Goal: Task Accomplishment & Management: Use online tool/utility

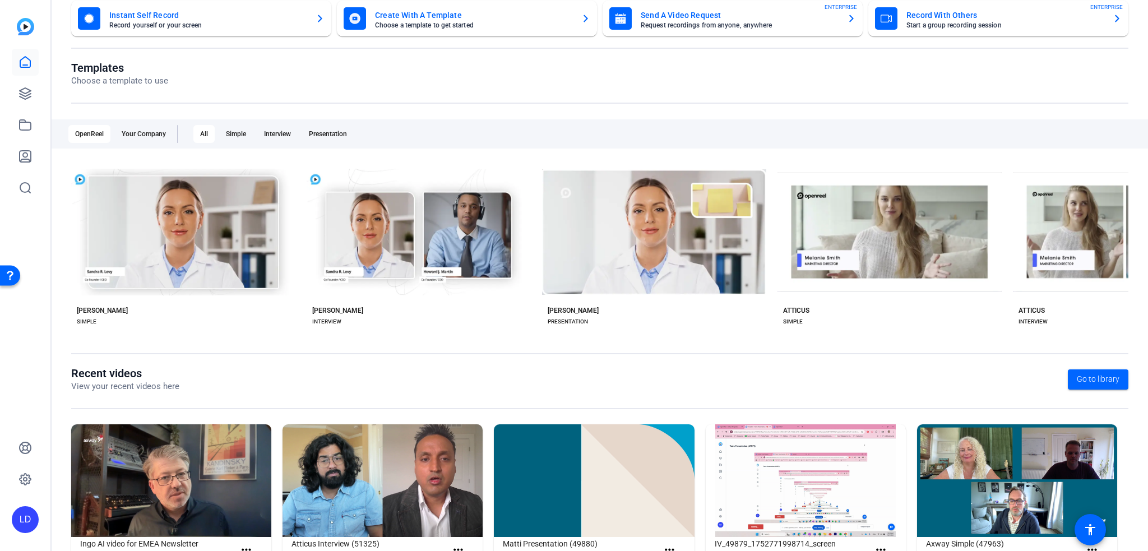
scroll to position [119, 0]
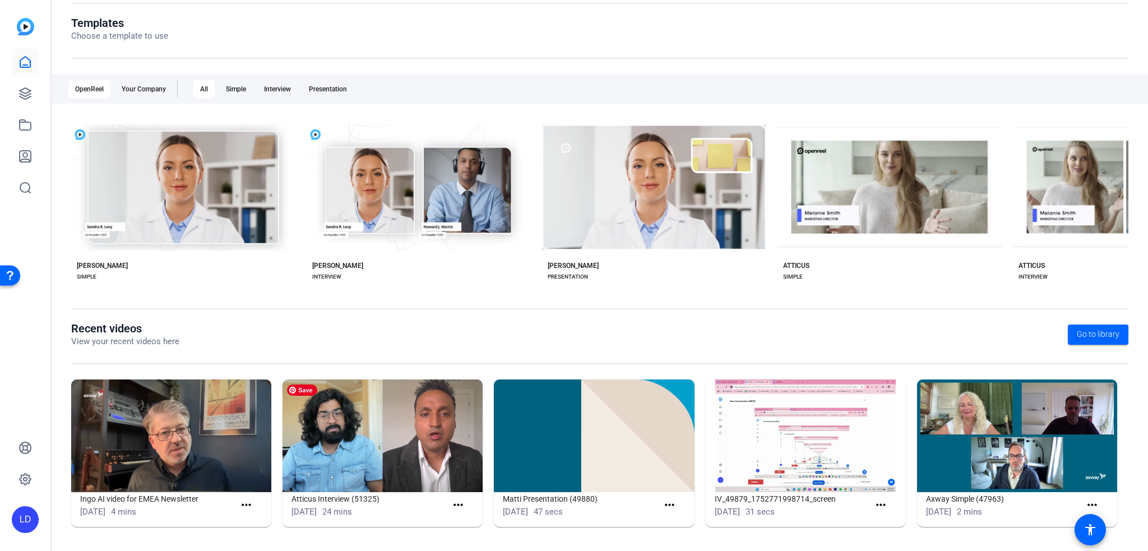
click at [380, 439] on img at bounding box center [382, 435] width 200 height 113
click at [25, 89] on icon at bounding box center [25, 93] width 11 height 11
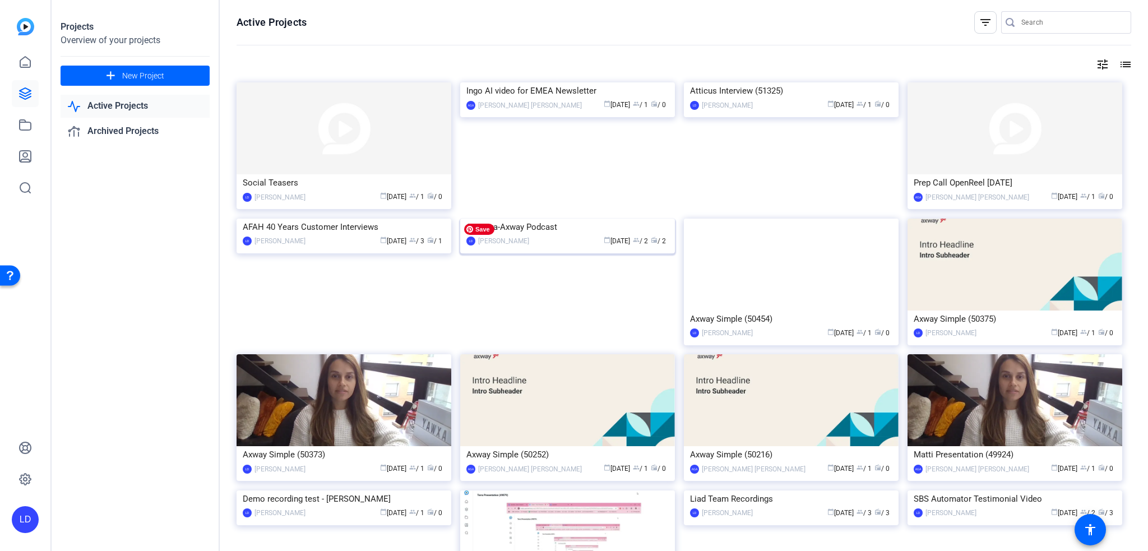
click at [558, 219] on img at bounding box center [567, 219] width 215 height 0
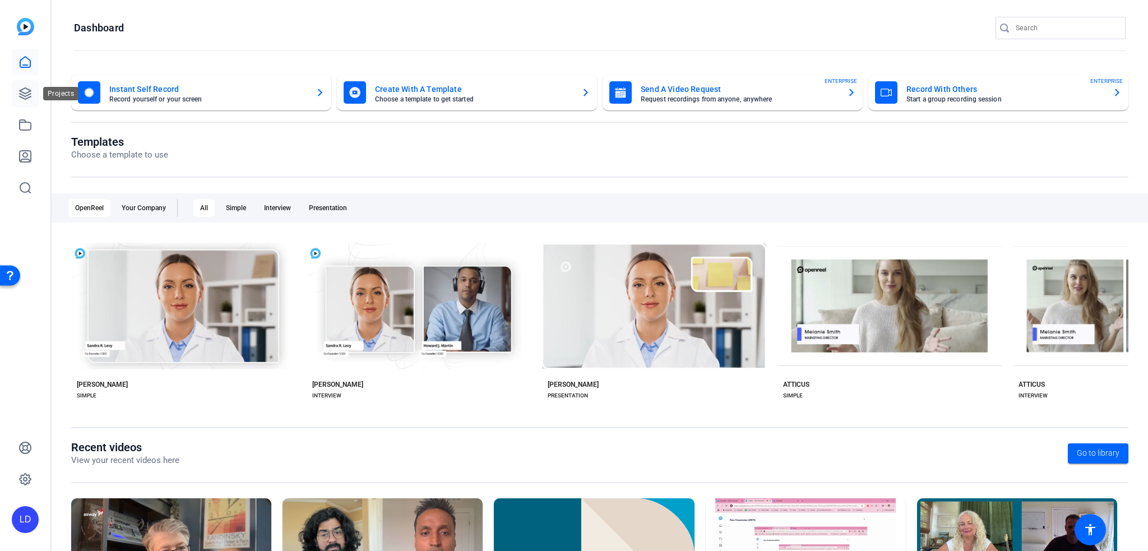
click at [25, 87] on icon at bounding box center [24, 93] width 13 height 13
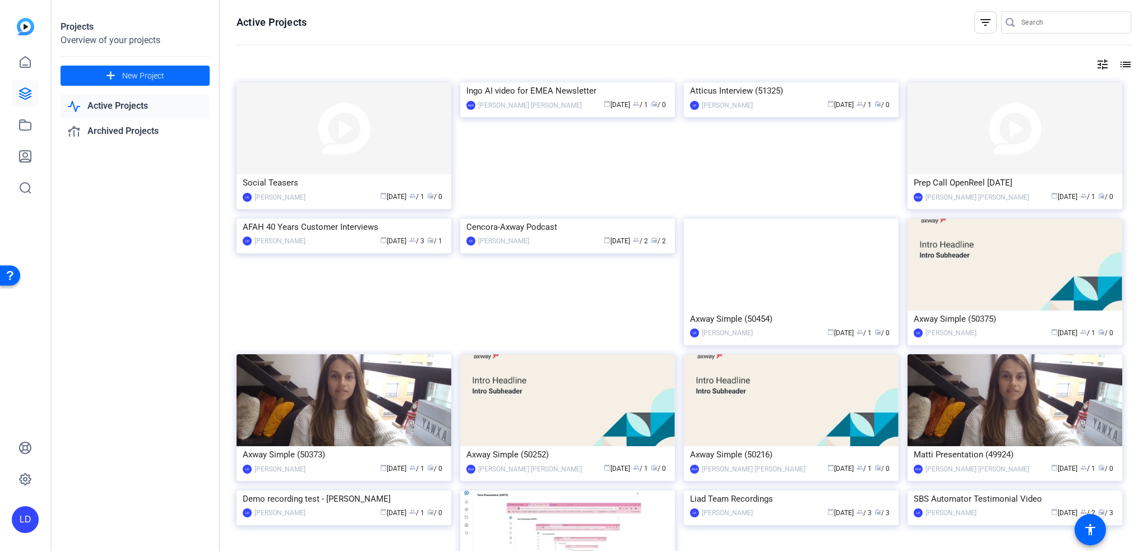
click at [134, 80] on span "New Project" at bounding box center [143, 76] width 42 height 12
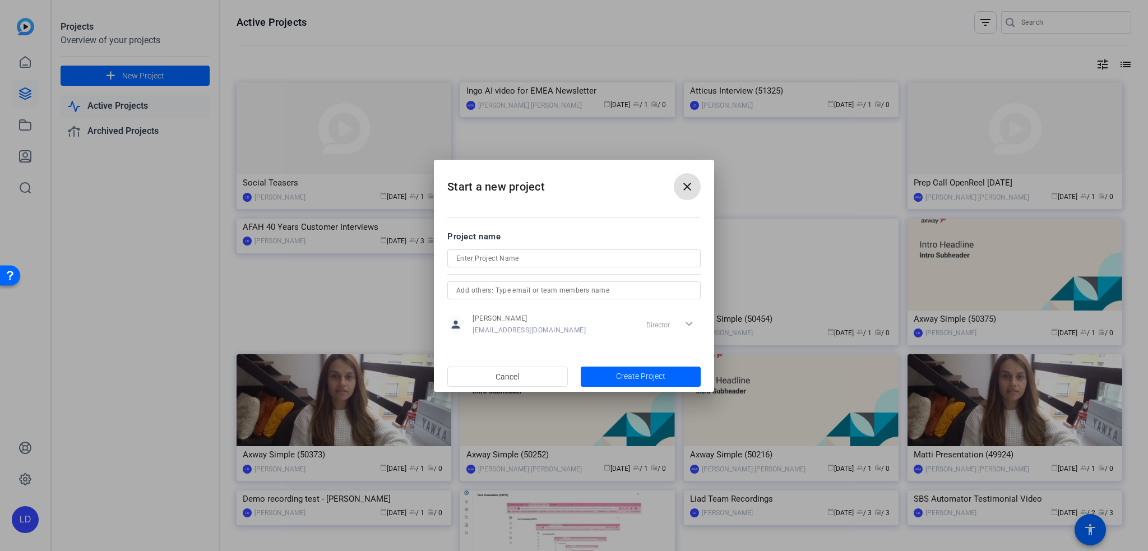
click at [524, 259] on input at bounding box center [573, 258] width 235 height 13
paste input "Career Week 2025"
type input "Career Week 2025"
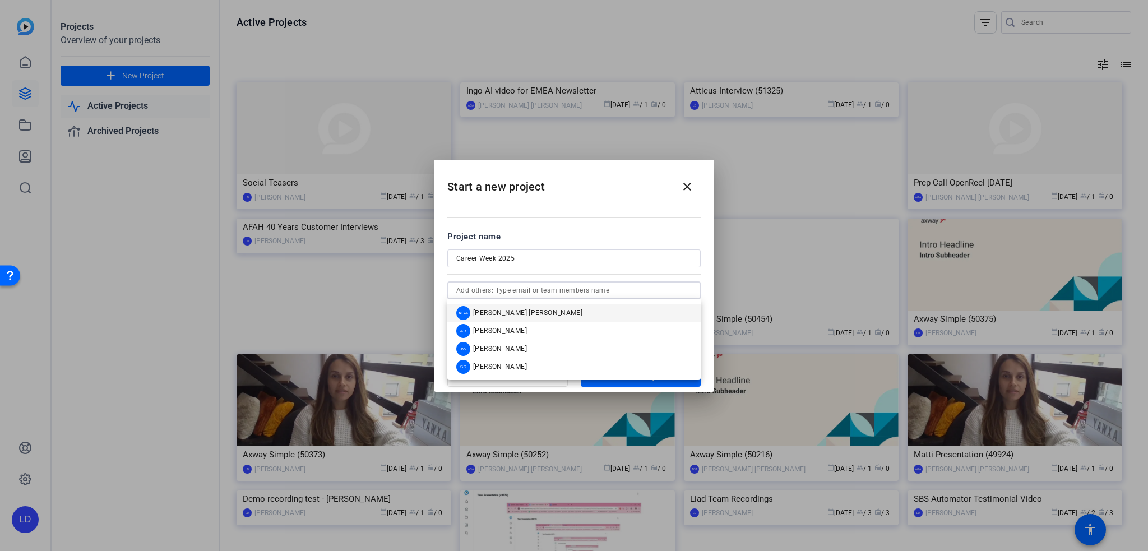
click at [537, 291] on input "text" at bounding box center [573, 290] width 235 height 13
type input "u"
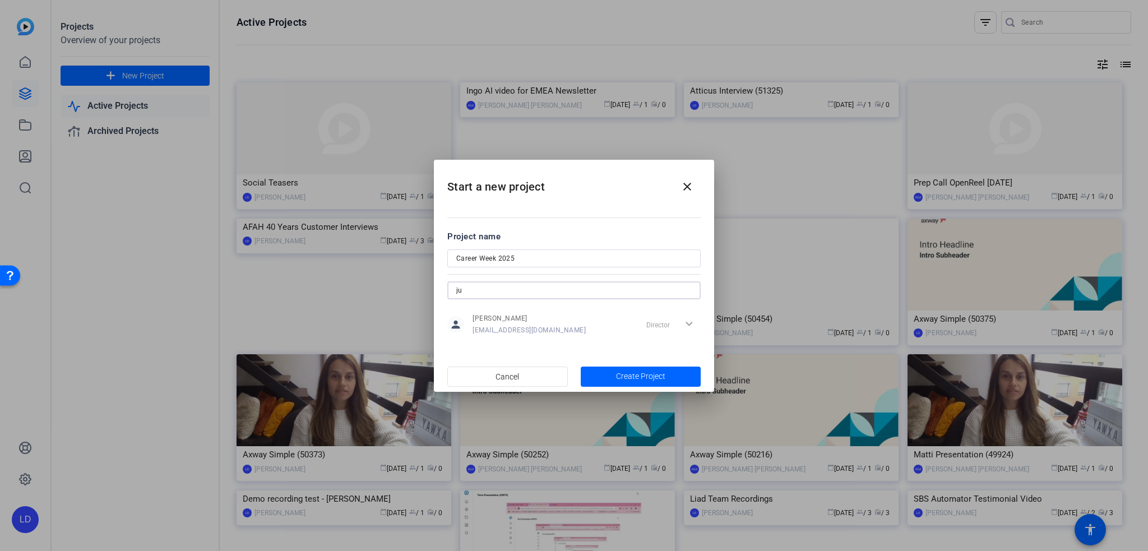
type input "j"
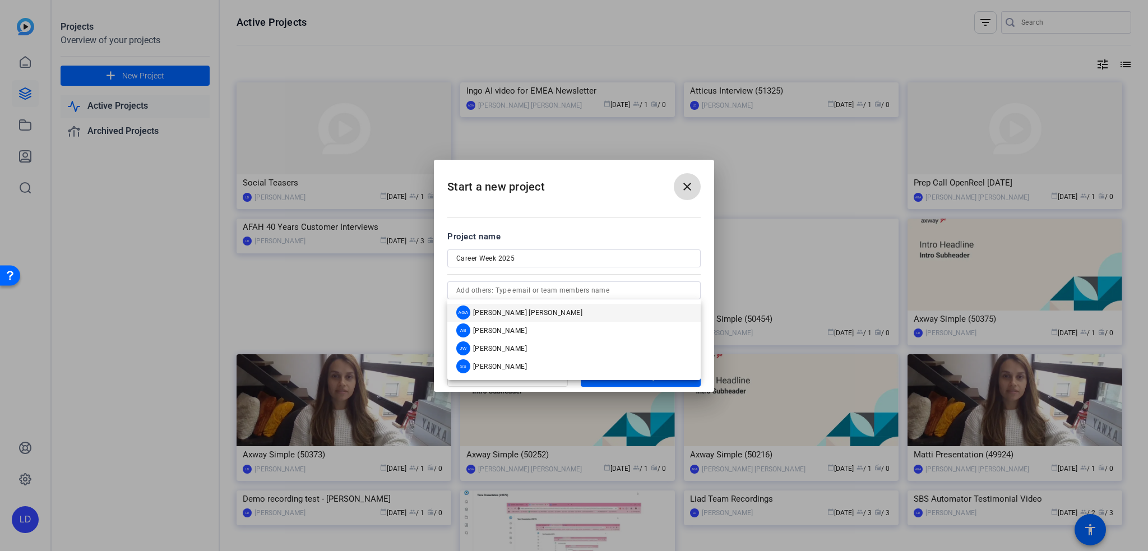
click at [689, 182] on mat-icon "close" at bounding box center [686, 186] width 13 height 13
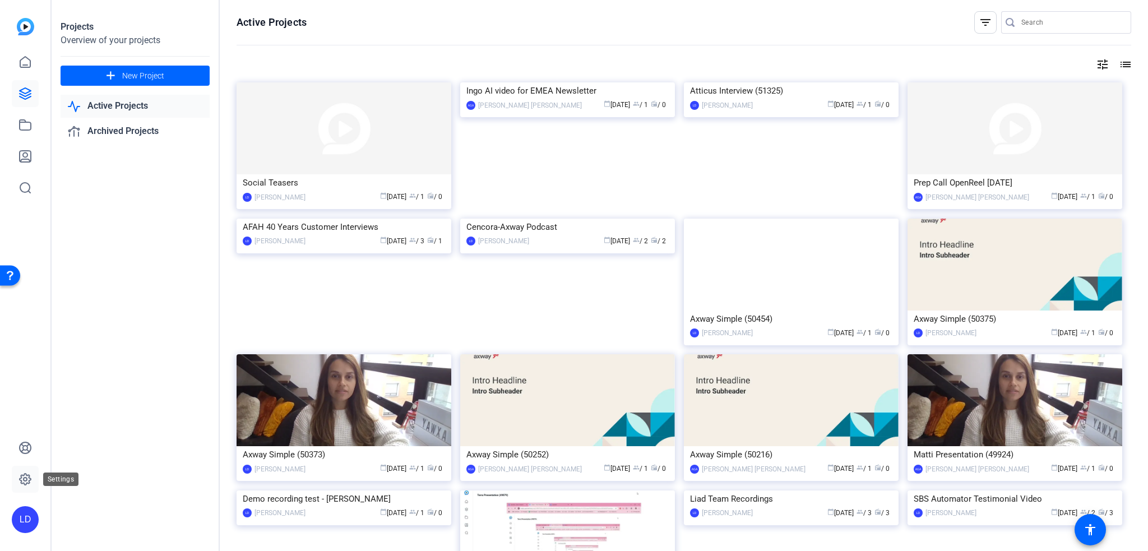
click at [30, 482] on icon at bounding box center [24, 478] width 13 height 13
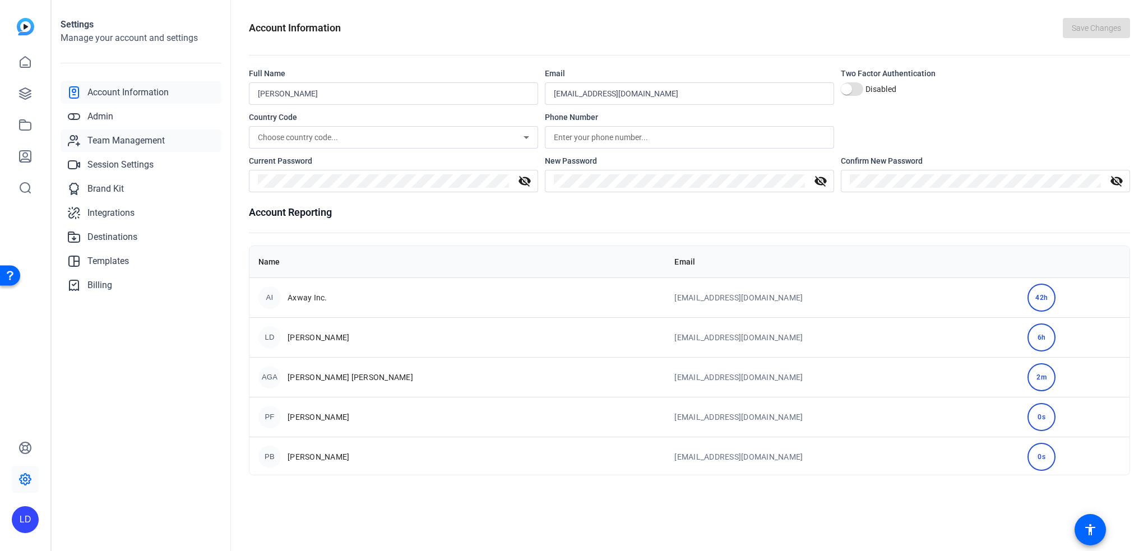
click at [126, 143] on span "Team Management" at bounding box center [125, 140] width 77 height 13
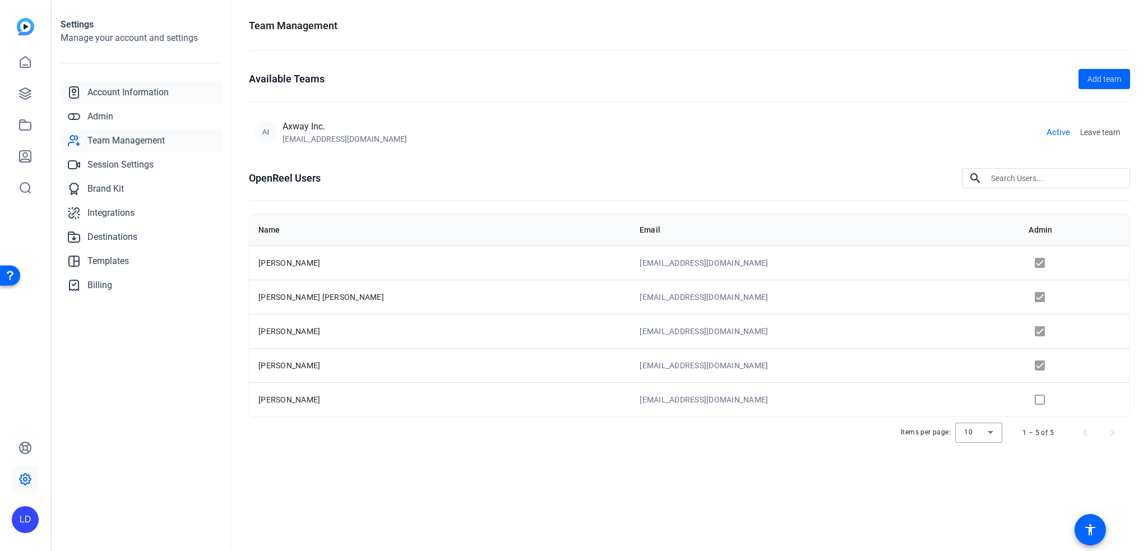
click at [118, 94] on span "Account Information" at bounding box center [127, 92] width 81 height 13
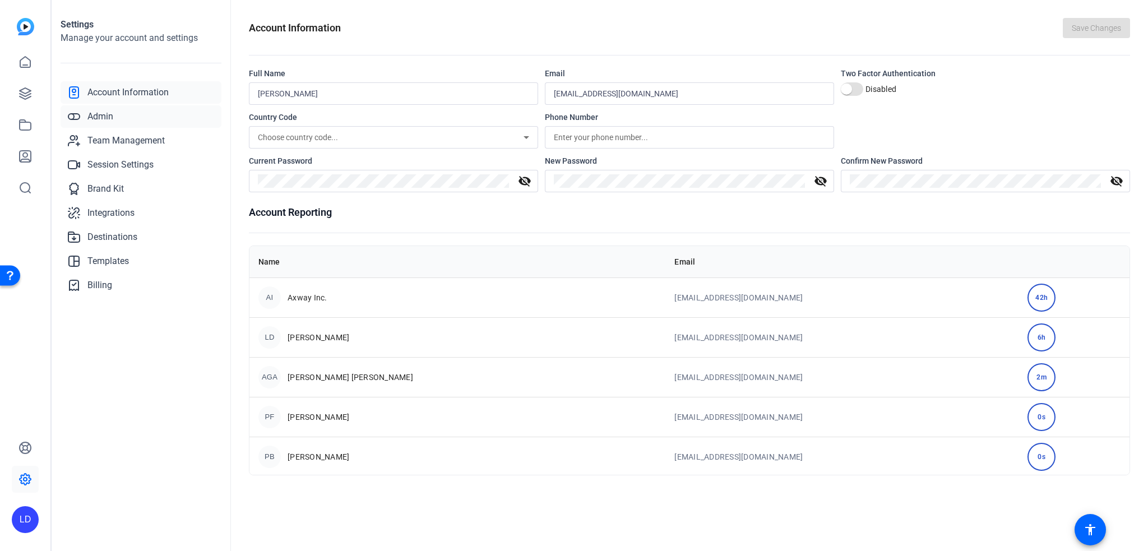
click at [112, 124] on link "Admin" at bounding box center [141, 116] width 161 height 22
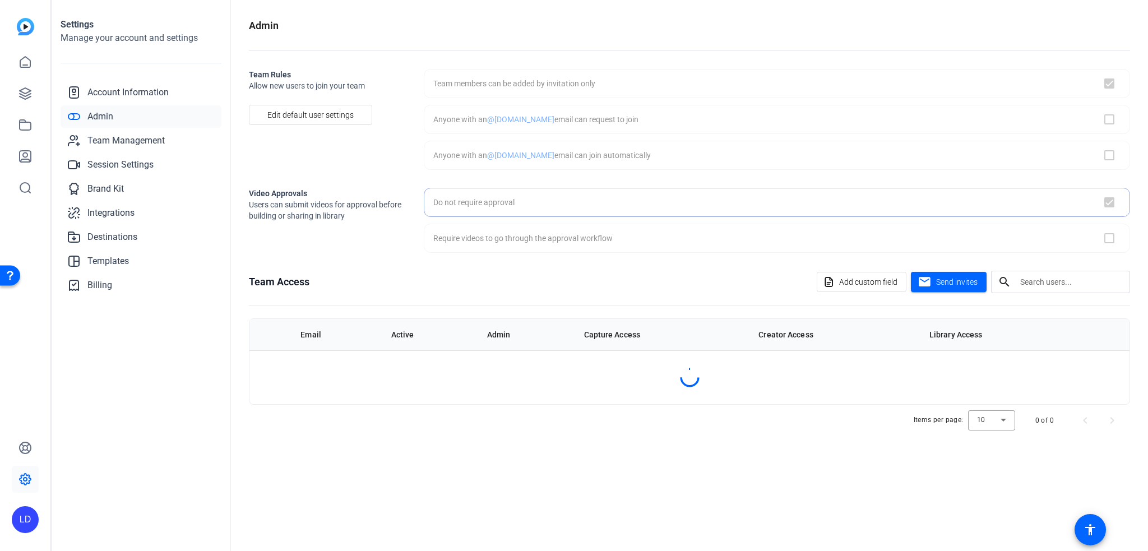
checkbox input "true"
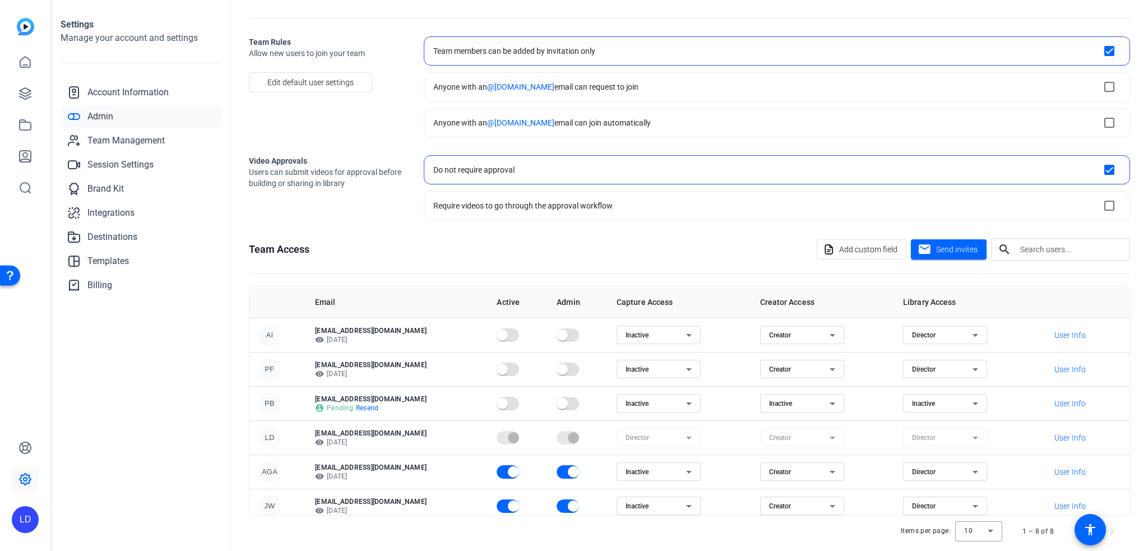
scroll to position [45, 0]
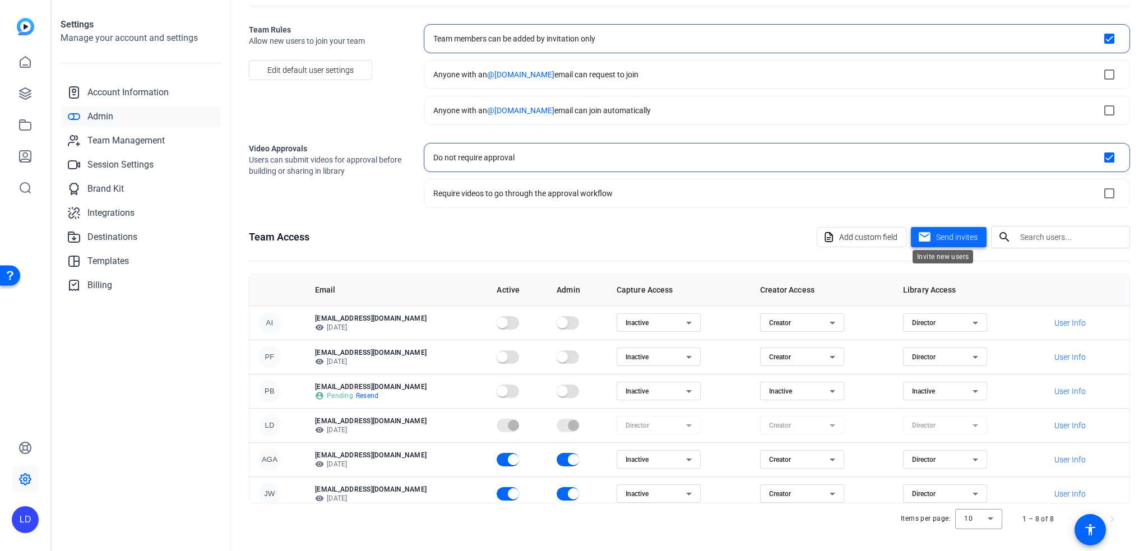
click at [946, 239] on span "Send invites" at bounding box center [956, 237] width 41 height 12
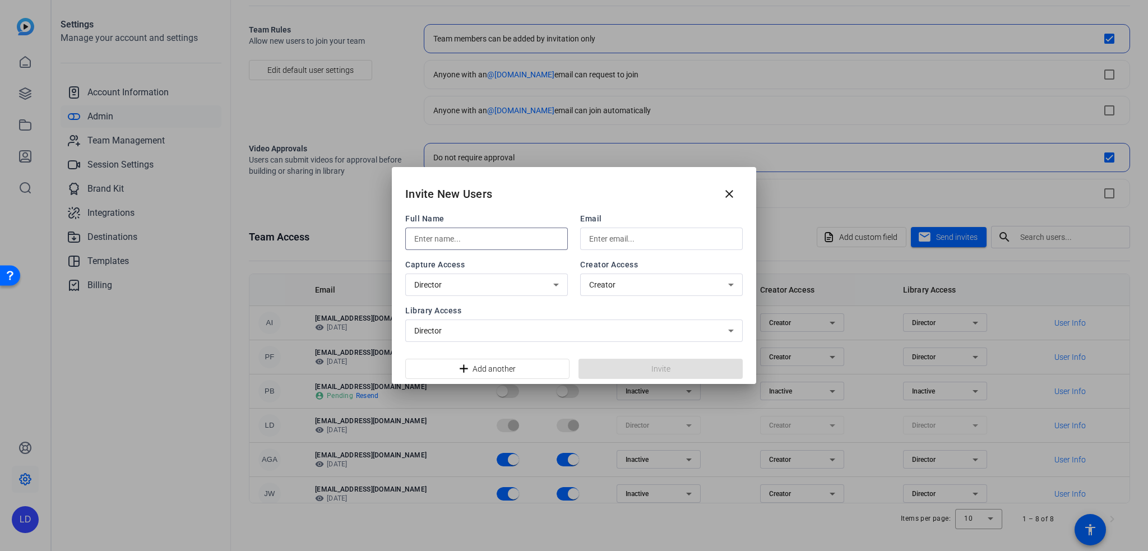
click at [523, 237] on input "text" at bounding box center [486, 238] width 145 height 13
type input "[PERSON_NAME]"
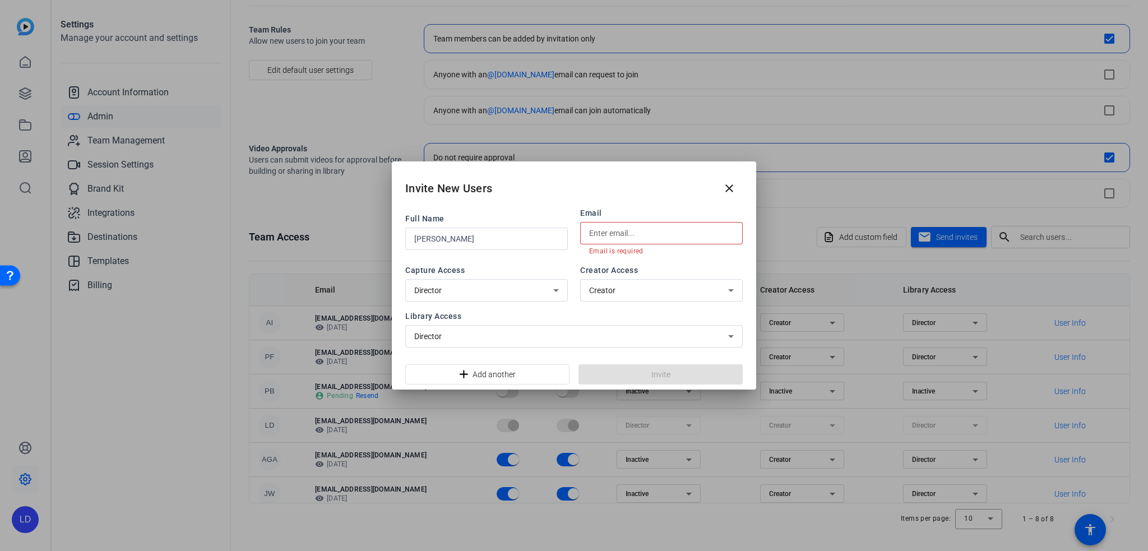
click at [638, 226] on input "text" at bounding box center [661, 232] width 145 height 13
paste input "[EMAIL_ADDRESS][DOMAIN_NAME]"
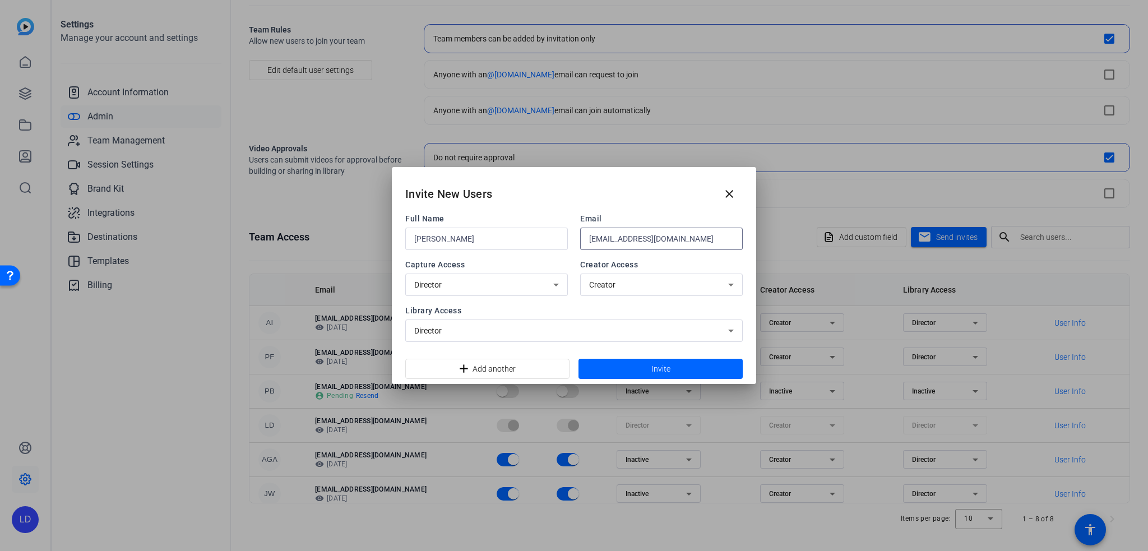
type input "[EMAIL_ADDRESS][DOMAIN_NAME]"
click at [485, 284] on div "Director" at bounding box center [483, 284] width 139 height 13
click at [619, 285] on div at bounding box center [574, 275] width 1148 height 551
click at [466, 284] on div "Director" at bounding box center [483, 284] width 139 height 13
click at [447, 331] on mat-option "Inactive" at bounding box center [486, 327] width 162 height 18
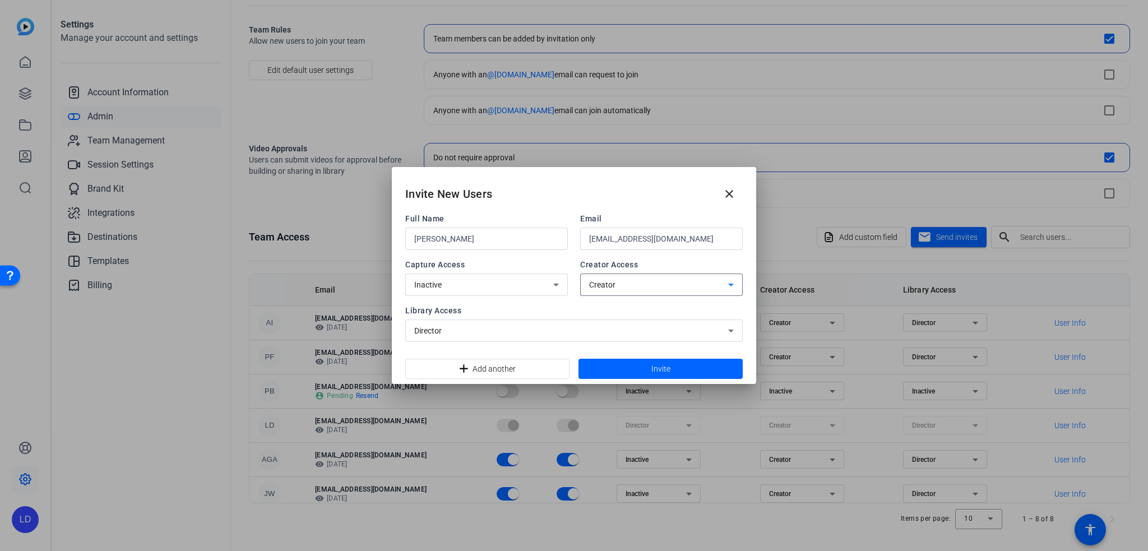
click at [637, 282] on div "Creator" at bounding box center [658, 284] width 139 height 13
click at [620, 307] on mat-option "Creator" at bounding box center [661, 309] width 162 height 18
click at [555, 312] on span "Library Access" at bounding box center [573, 310] width 337 height 11
click at [510, 336] on div "Director" at bounding box center [571, 330] width 314 height 13
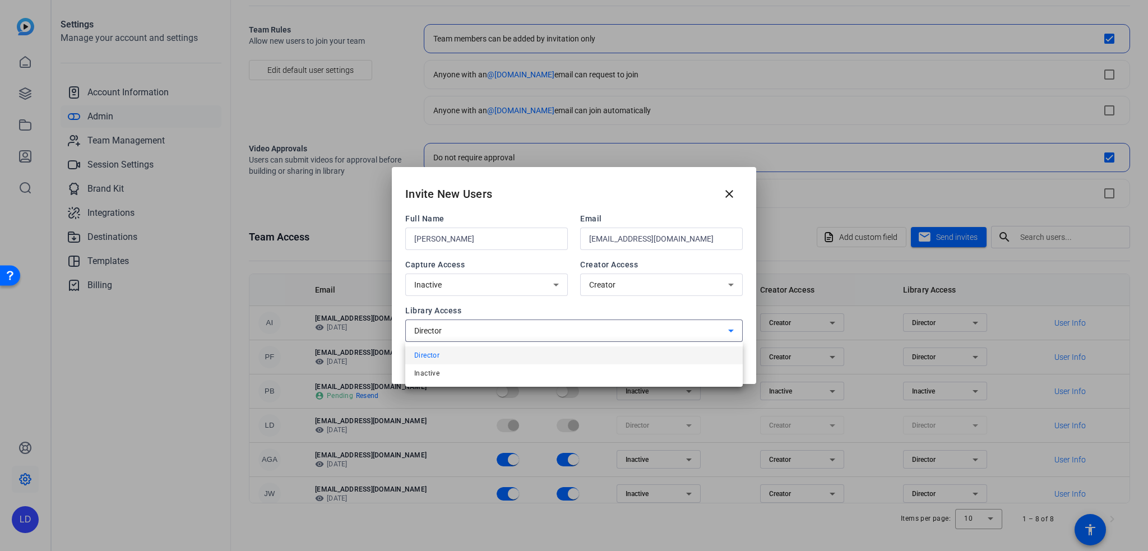
click at [510, 336] on div at bounding box center [574, 275] width 1148 height 551
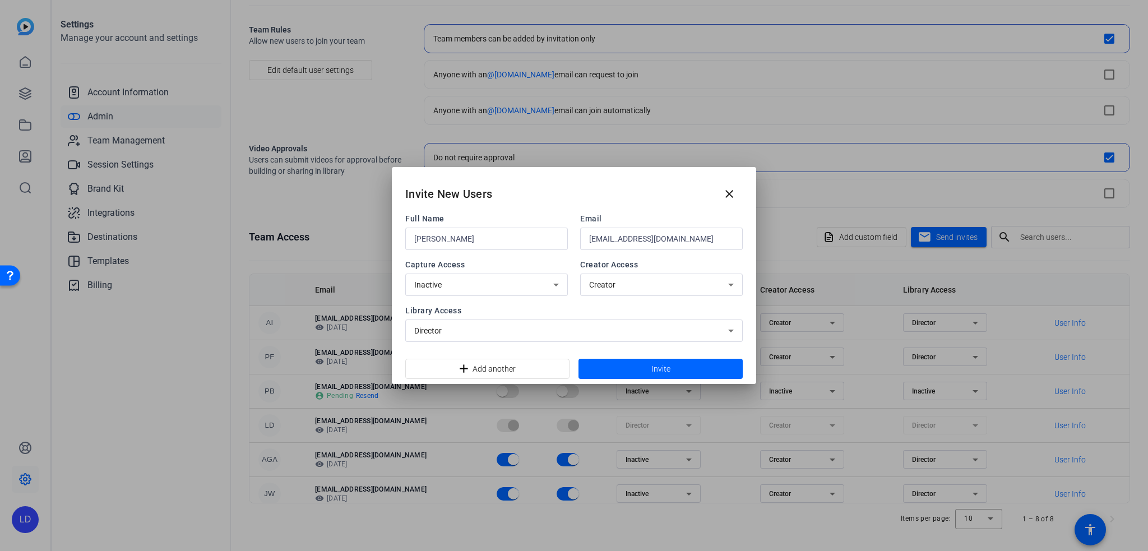
click at [597, 183] on div "Invite New Users close" at bounding box center [574, 189] width 364 height 45
click at [637, 366] on span at bounding box center [660, 368] width 164 height 27
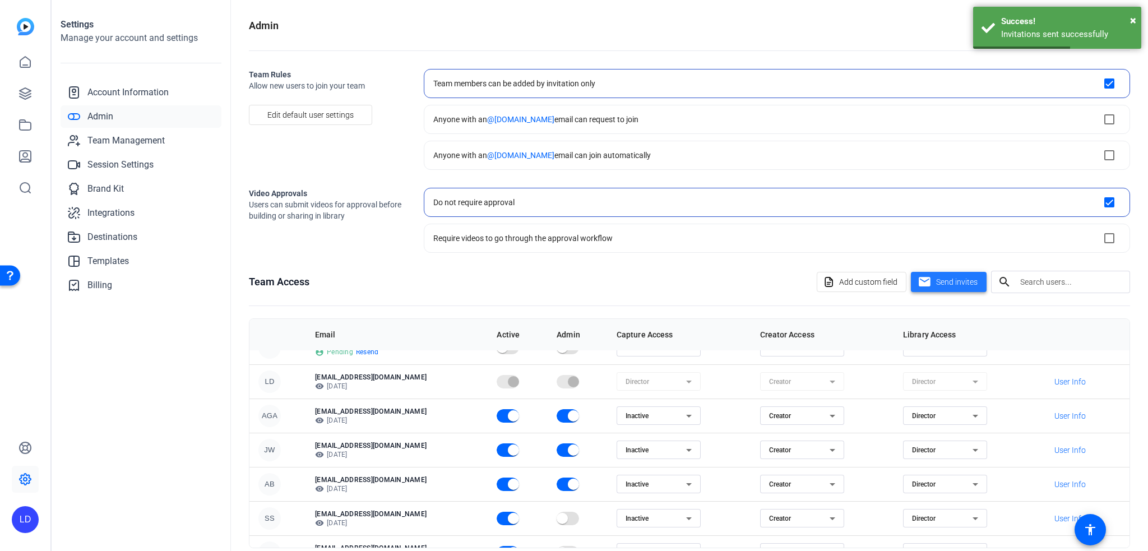
scroll to position [109, 0]
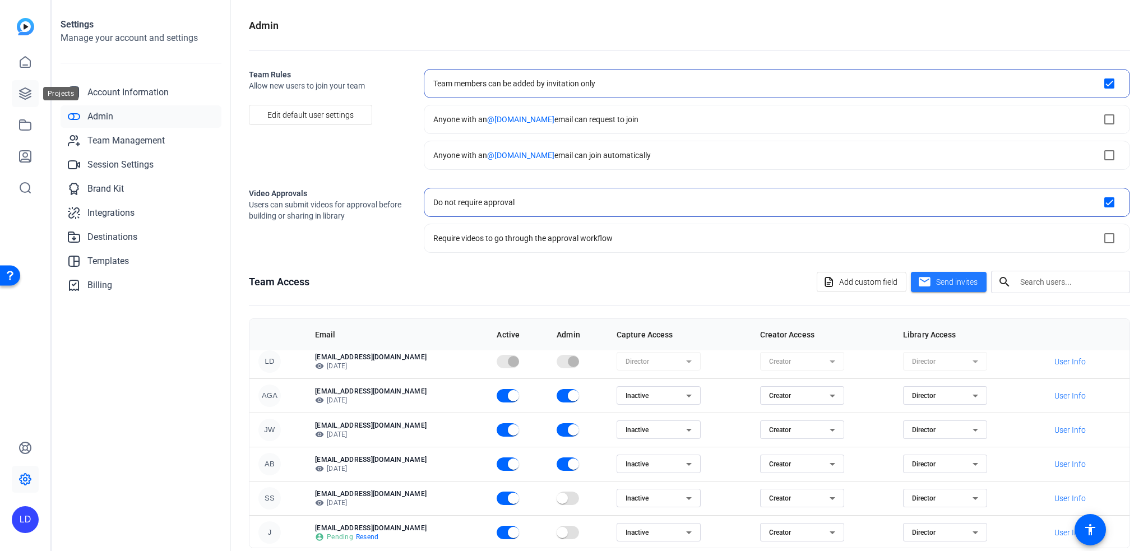
click at [29, 94] on icon at bounding box center [24, 93] width 13 height 13
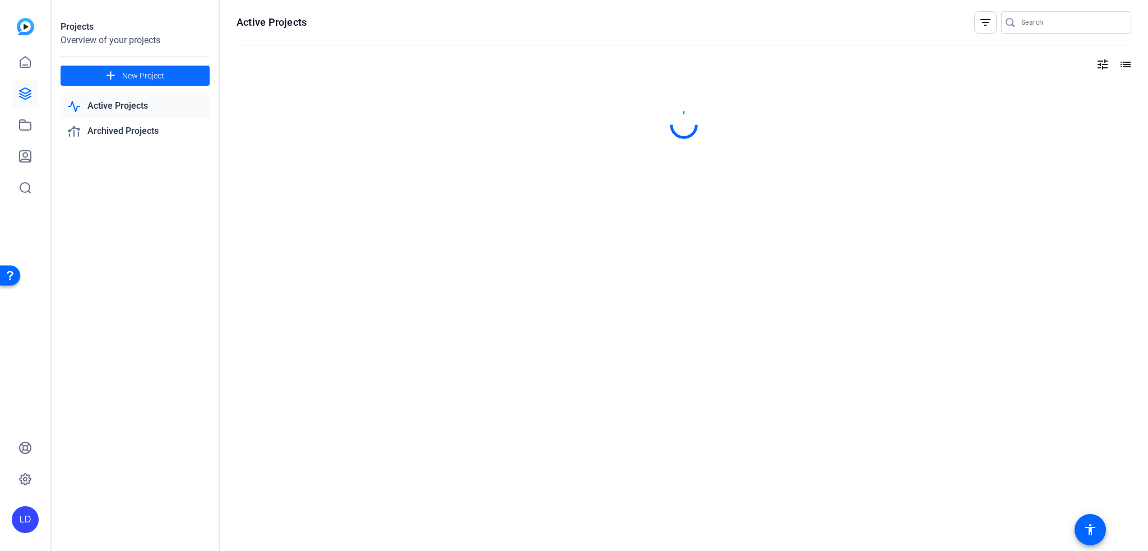
click at [128, 72] on span "New Project" at bounding box center [143, 76] width 42 height 12
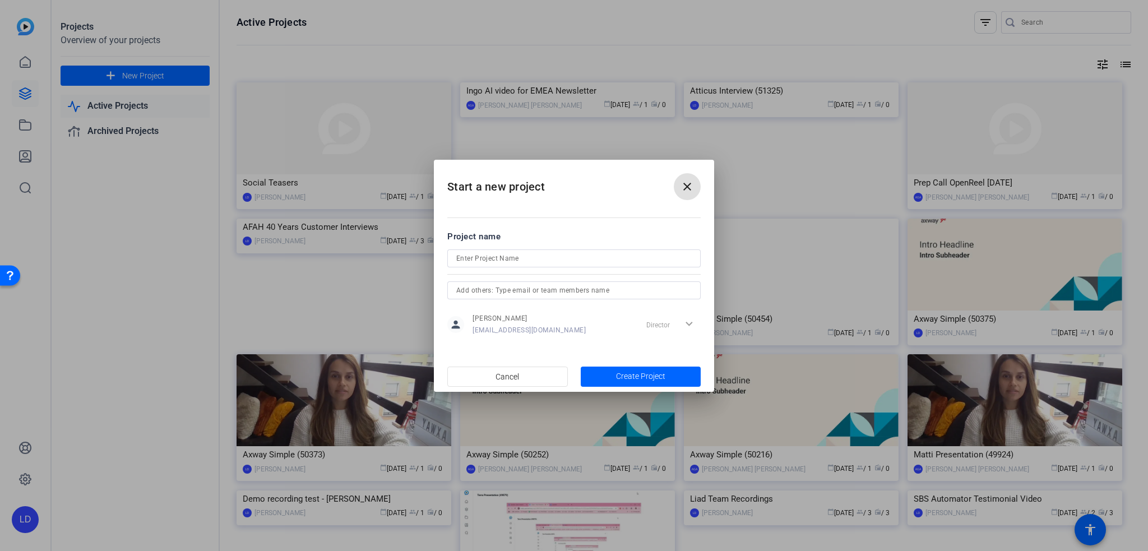
click at [512, 261] on input at bounding box center [573, 258] width 235 height 13
paste input "Career Week 2025"
type input "Career Week 2025"
click at [537, 293] on input "text" at bounding box center [573, 290] width 235 height 13
type input "juli"
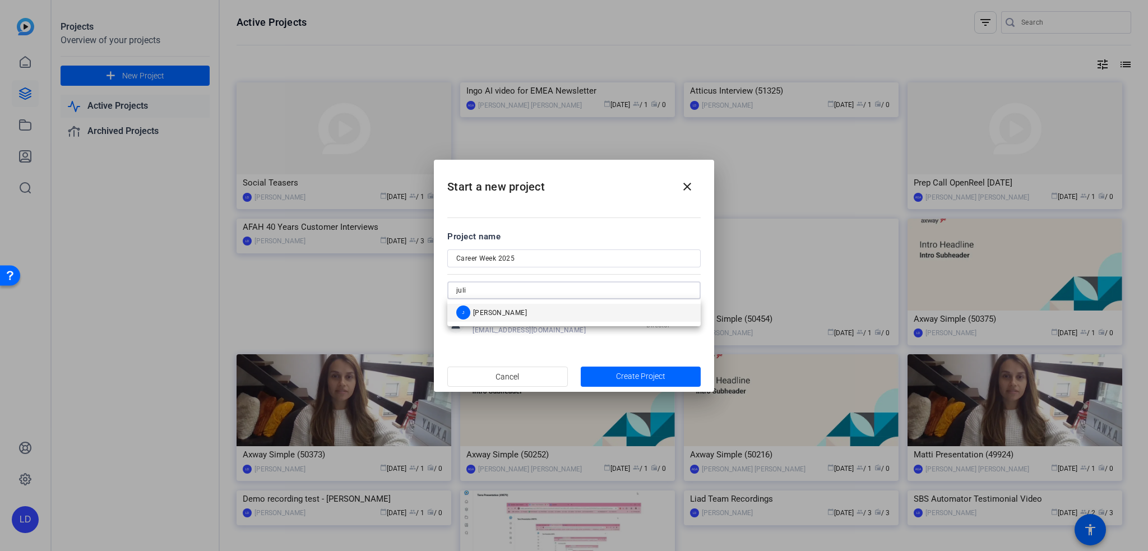
click at [477, 315] on span "[PERSON_NAME]" at bounding box center [500, 312] width 54 height 9
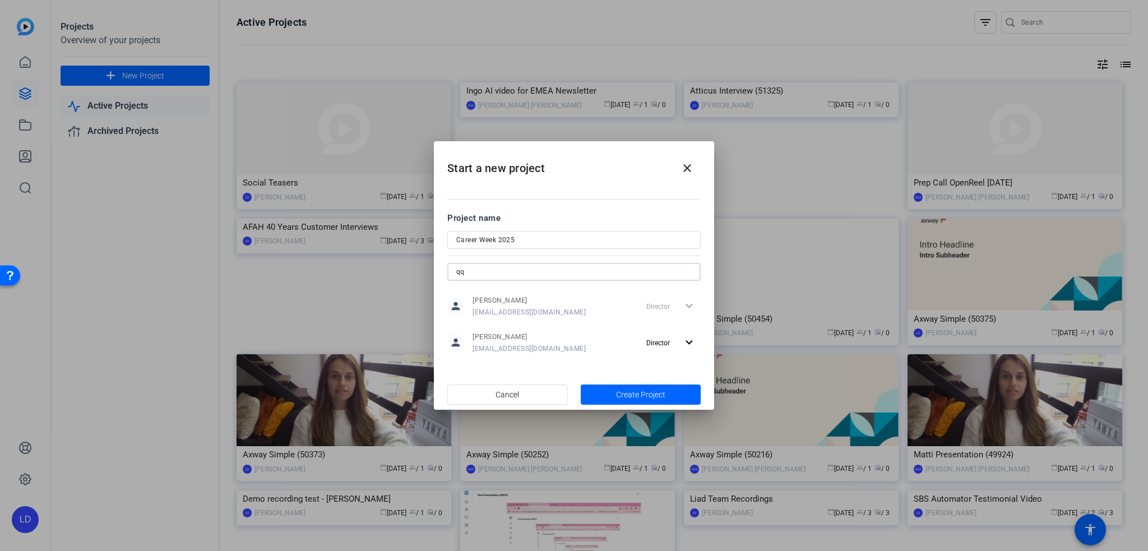
type input "q"
type input "ale"
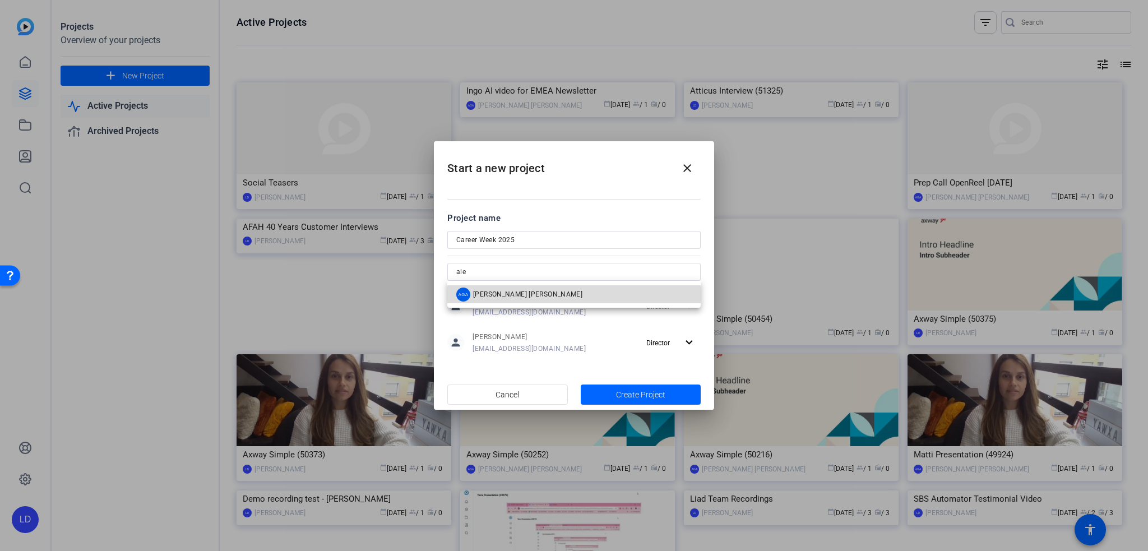
click at [570, 285] on mat-option "AGA [PERSON_NAME] [PERSON_NAME]" at bounding box center [573, 294] width 253 height 18
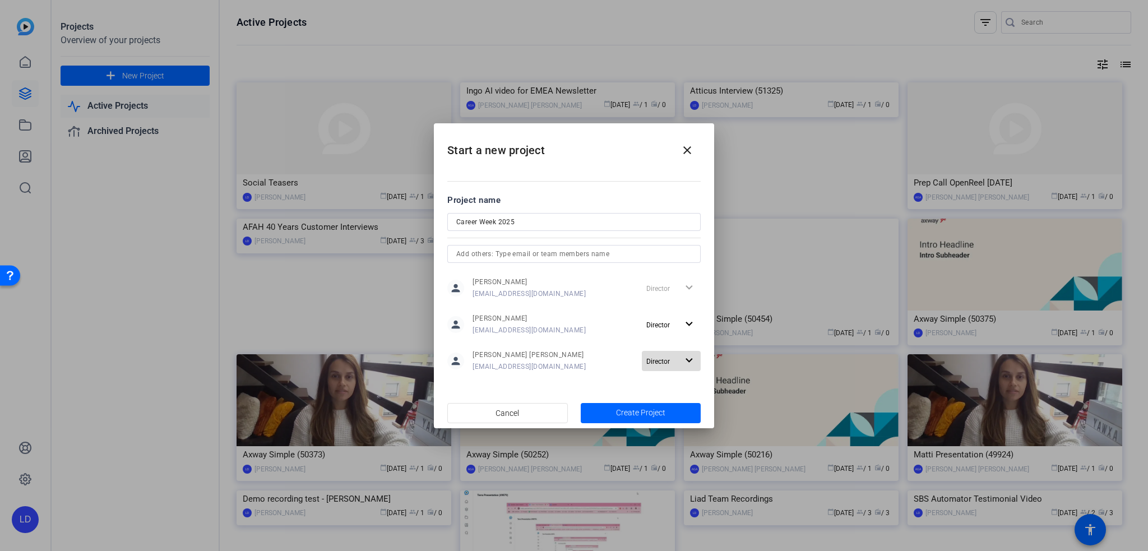
click at [665, 367] on span "button" at bounding box center [671, 360] width 59 height 27
click at [665, 367] on div at bounding box center [574, 275] width 1148 height 551
click at [634, 404] on span "button" at bounding box center [640, 413] width 120 height 27
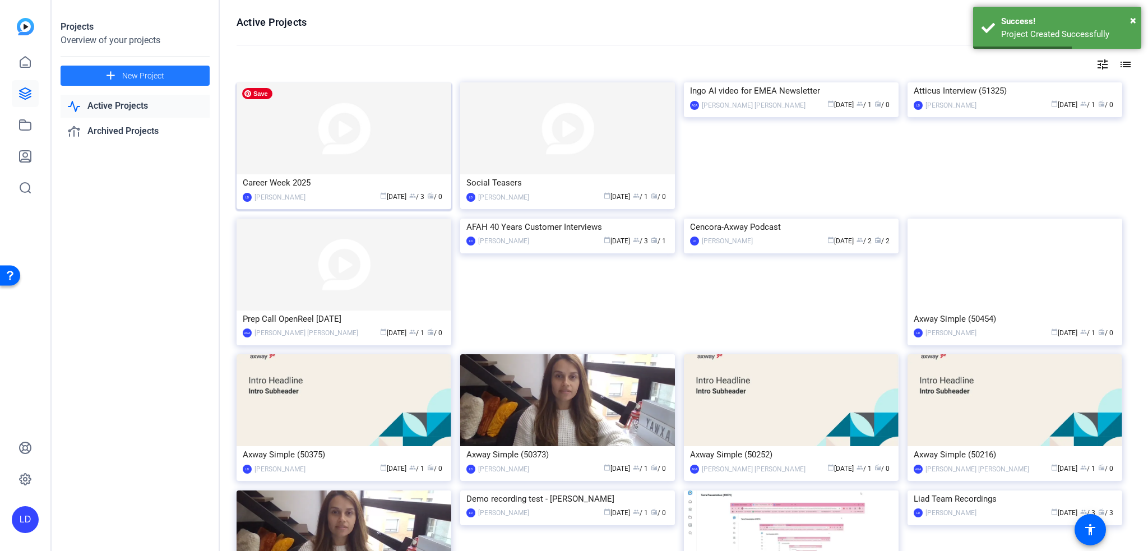
click at [302, 157] on img at bounding box center [343, 128] width 215 height 92
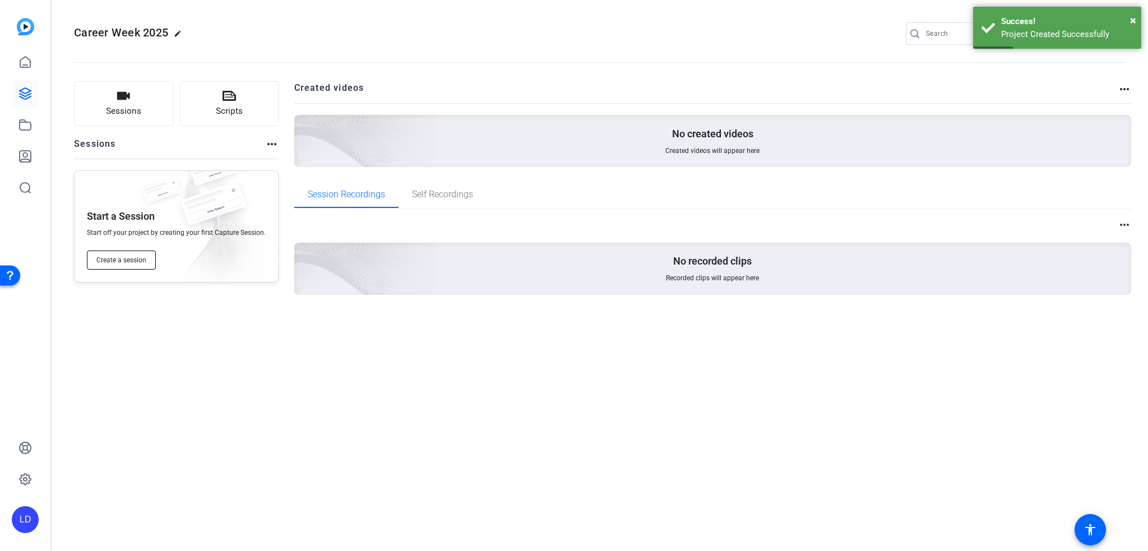
click at [119, 257] on span "Create a session" at bounding box center [121, 260] width 50 height 9
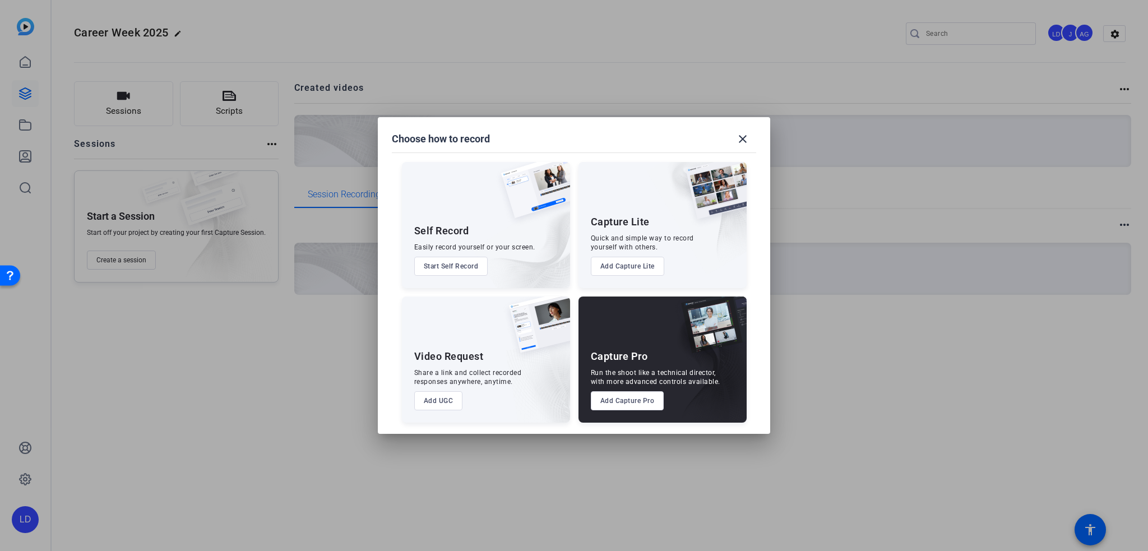
click at [445, 399] on button "Add UGC" at bounding box center [438, 400] width 49 height 19
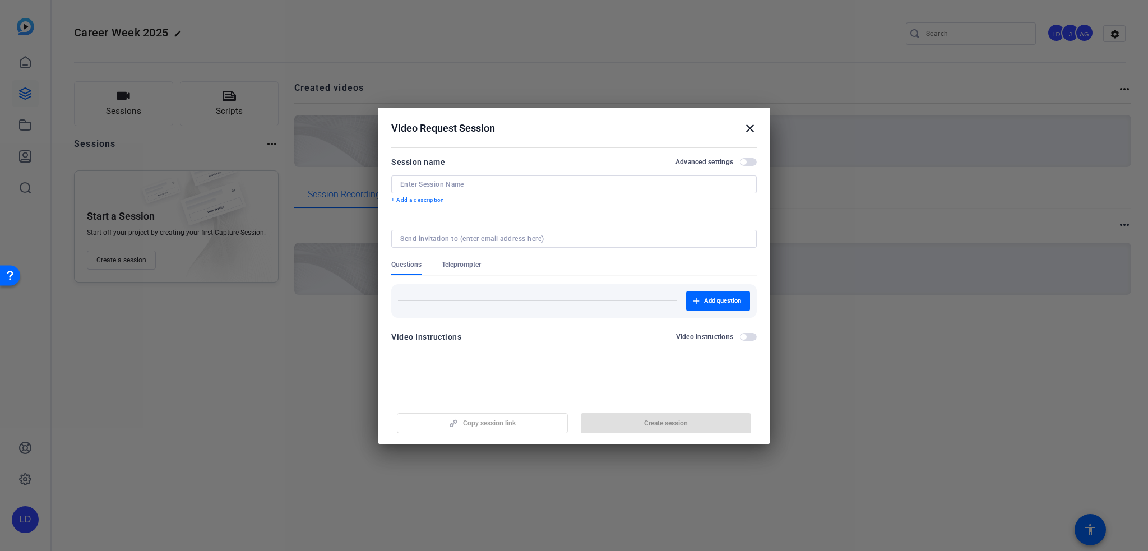
click at [601, 188] on div at bounding box center [573, 184] width 347 height 18
paste input "Career Week 2025"
type input "Career Week 2025 Responses"
click at [647, 414] on span "button" at bounding box center [665, 423] width 171 height 27
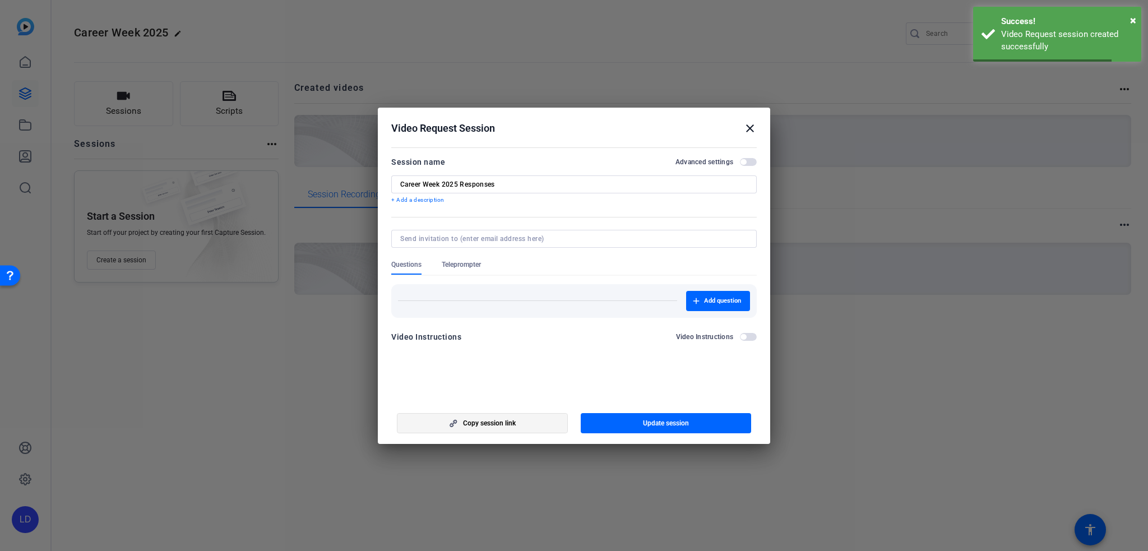
click at [484, 428] on span "button" at bounding box center [482, 423] width 170 height 27
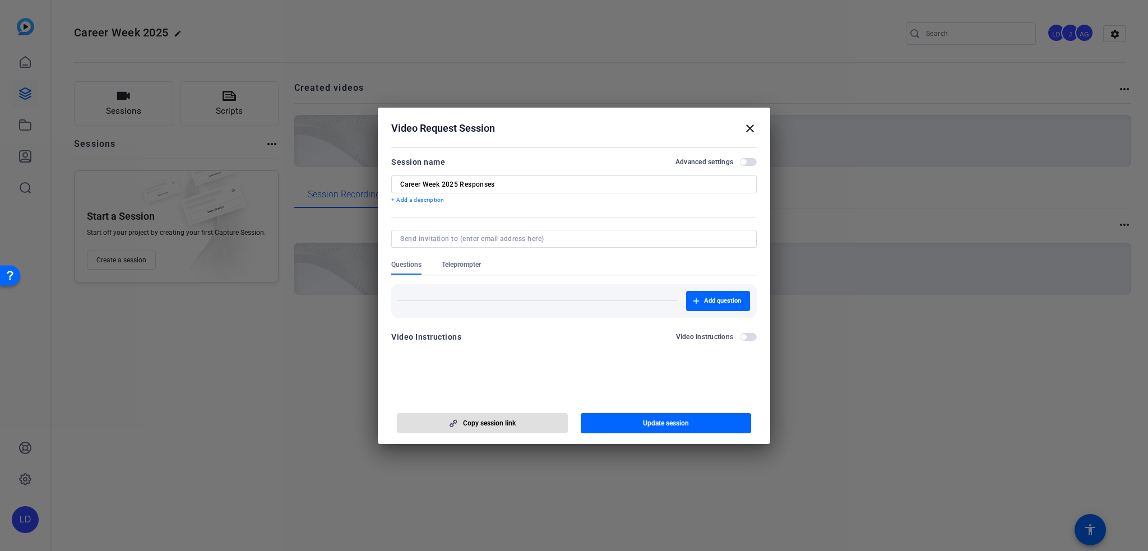
click at [753, 129] on mat-icon "close" at bounding box center [749, 128] width 13 height 13
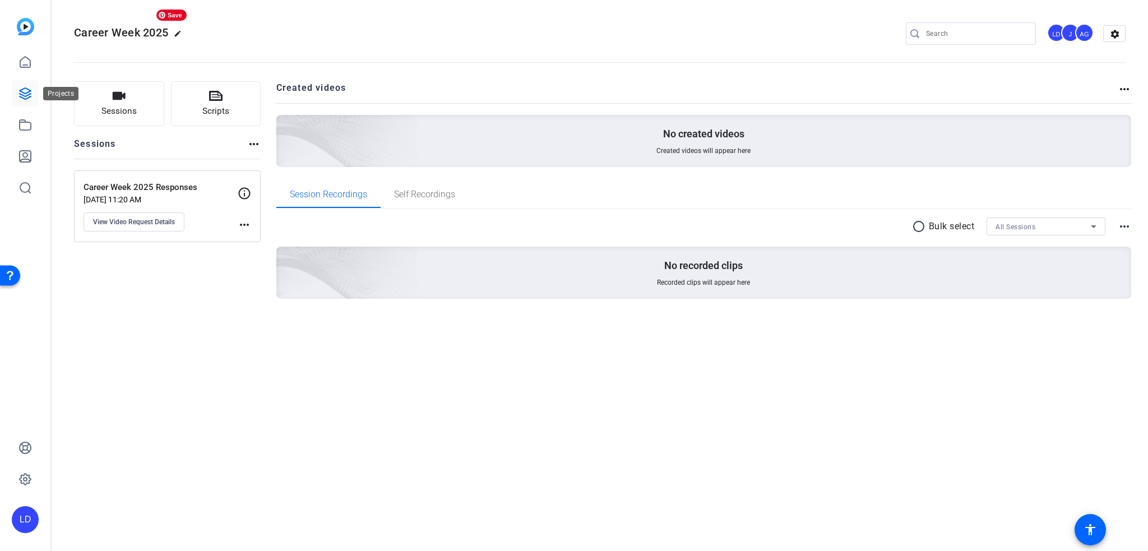
click at [27, 94] on icon at bounding box center [24, 93] width 13 height 13
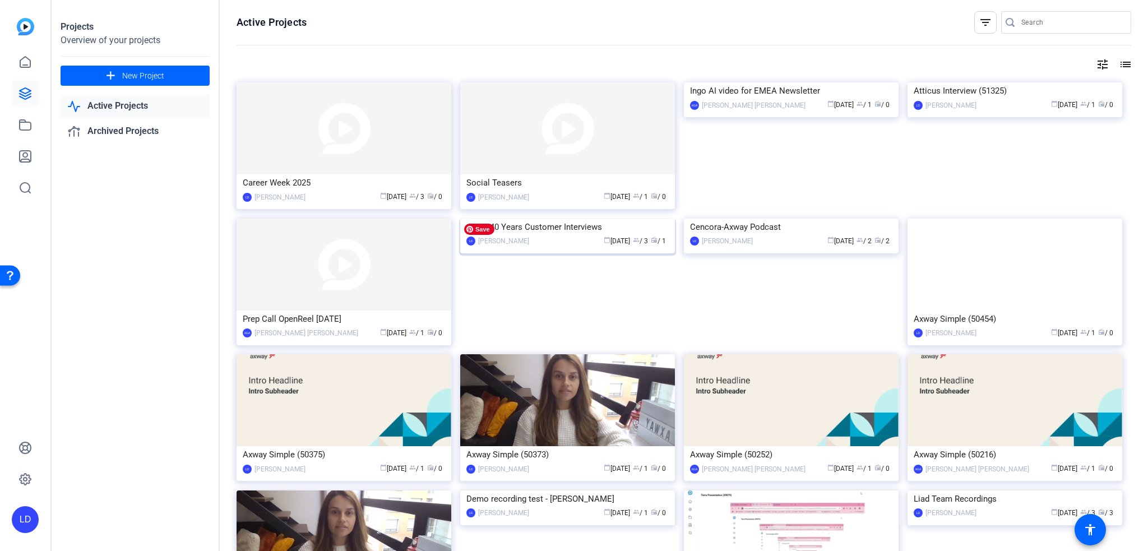
click at [552, 219] on img at bounding box center [567, 219] width 215 height 0
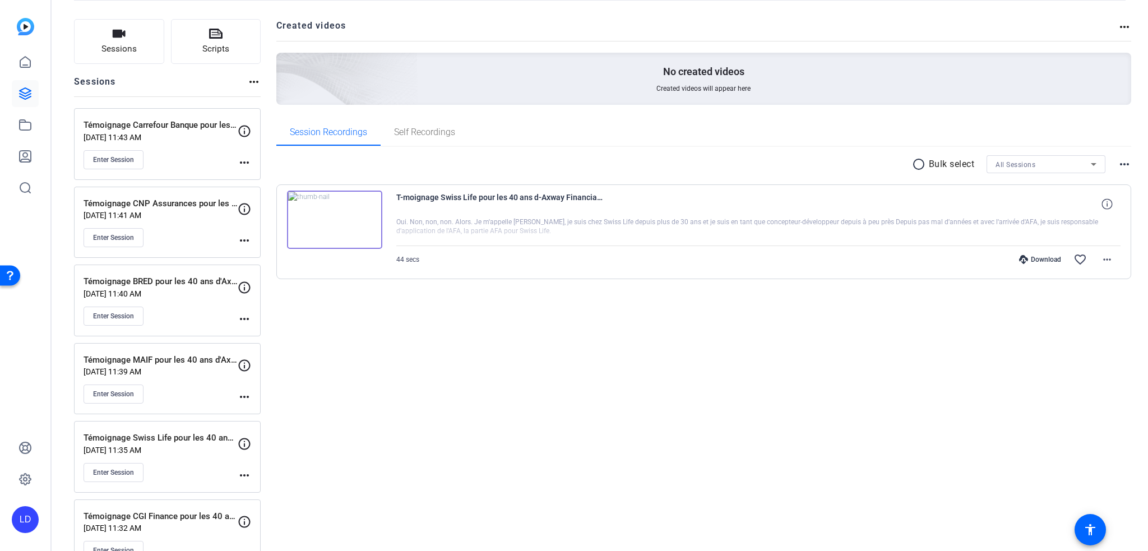
scroll to position [92, 0]
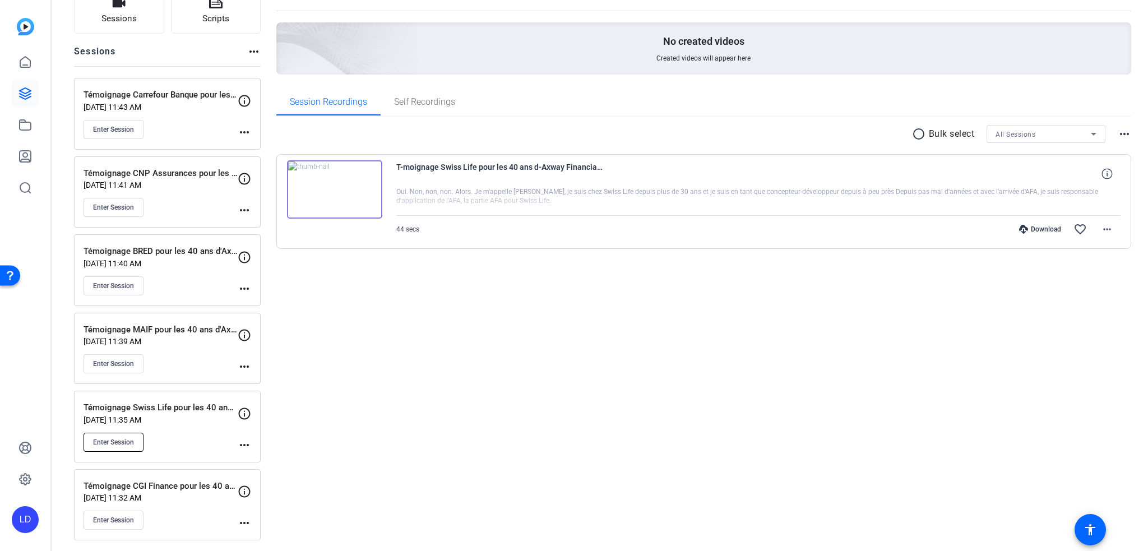
click at [140, 434] on button "Enter Session" at bounding box center [113, 442] width 60 height 19
click at [429, 104] on span "Self Recordings" at bounding box center [424, 101] width 61 height 9
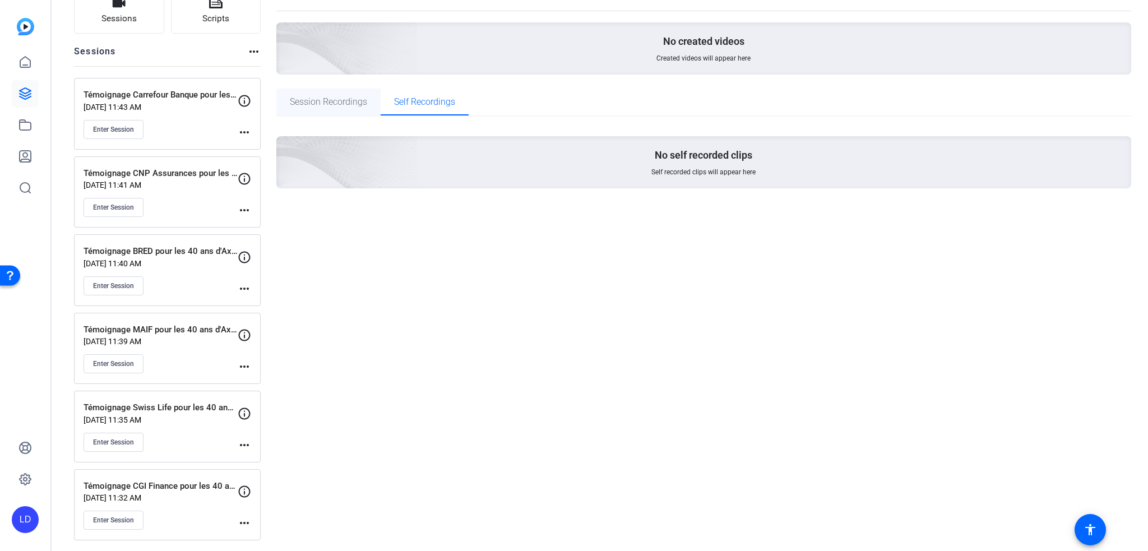
click at [327, 102] on span "Session Recordings" at bounding box center [328, 101] width 77 height 9
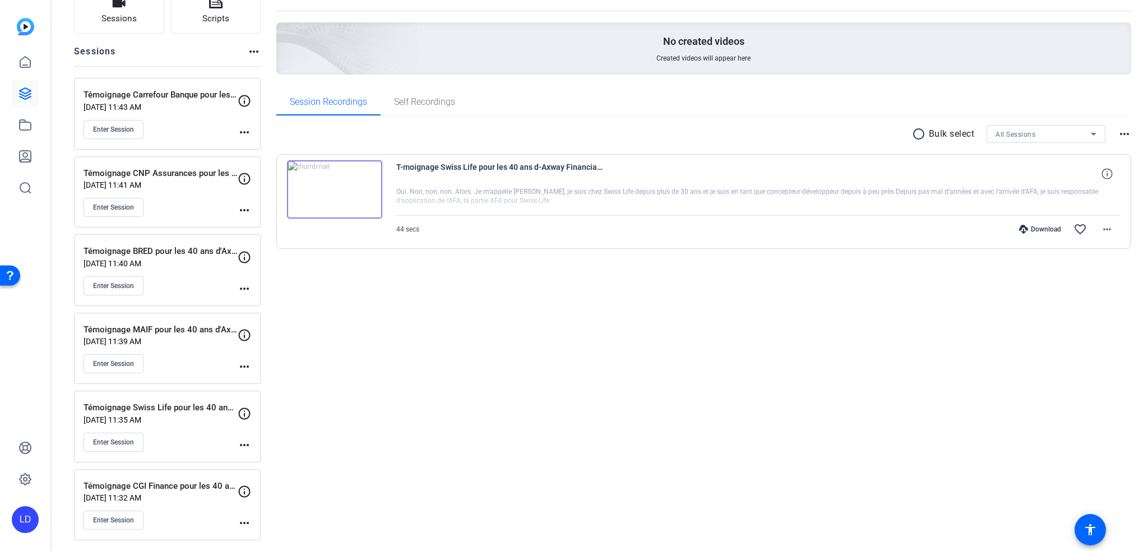
click at [247, 442] on mat-icon "more_horiz" at bounding box center [244, 444] width 13 height 13
click at [380, 369] on div at bounding box center [574, 275] width 1148 height 551
click at [24, 60] on icon at bounding box center [24, 61] width 13 height 13
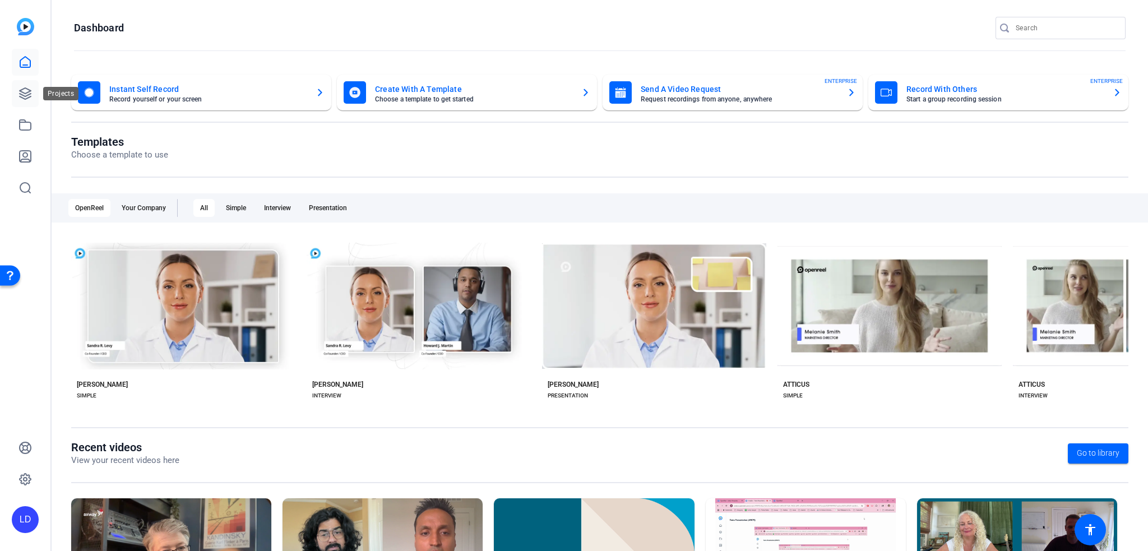
click at [27, 95] on icon at bounding box center [25, 93] width 11 height 11
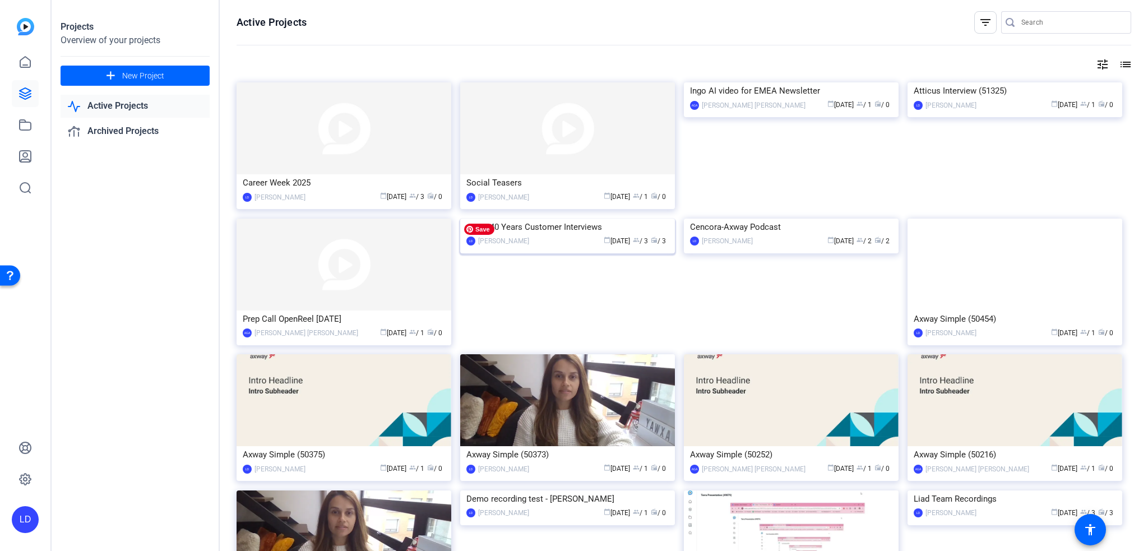
click at [558, 219] on img at bounding box center [567, 219] width 215 height 0
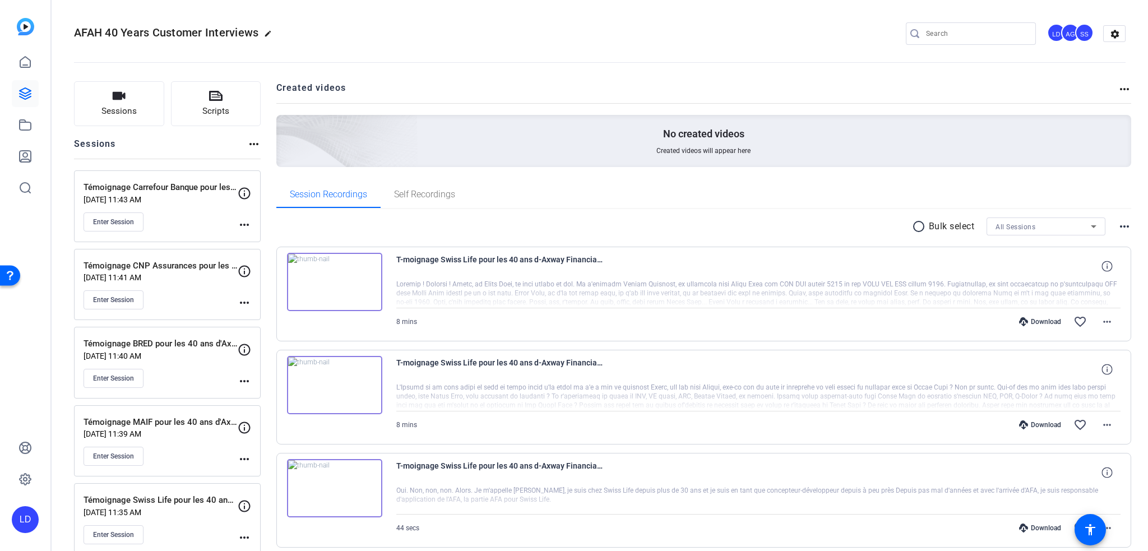
click at [473, 19] on div "AFAH 40 Years Customer Interviews edit LD AG SS settings" at bounding box center [599, 34] width 1051 height 85
click at [1102, 324] on mat-icon "more_horiz" at bounding box center [1106, 321] width 13 height 13
click at [1069, 385] on span "Share MP4" at bounding box center [1071, 386] width 67 height 13
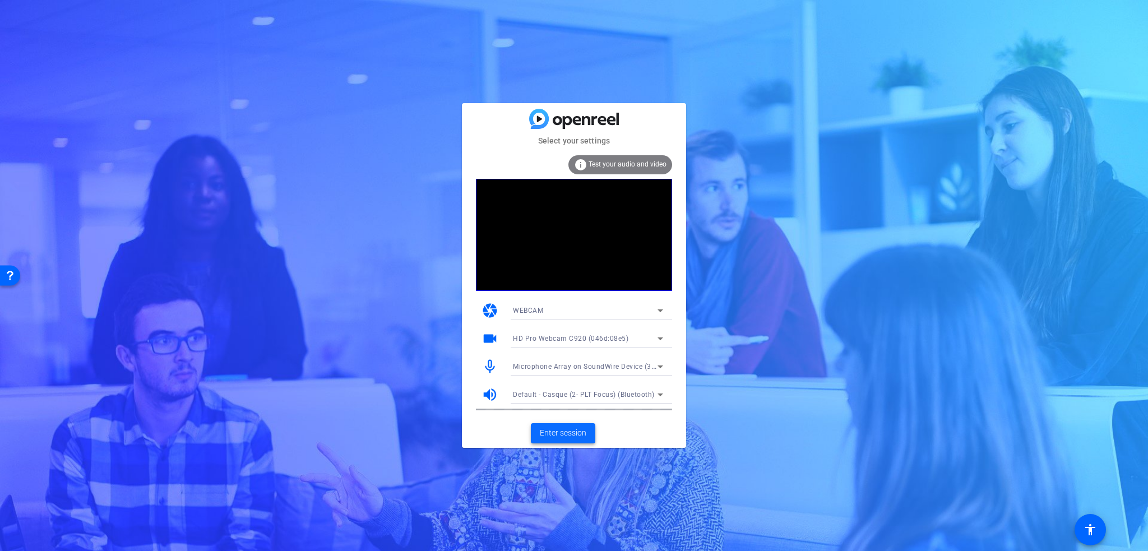
click at [574, 430] on span "Enter session" at bounding box center [563, 433] width 47 height 12
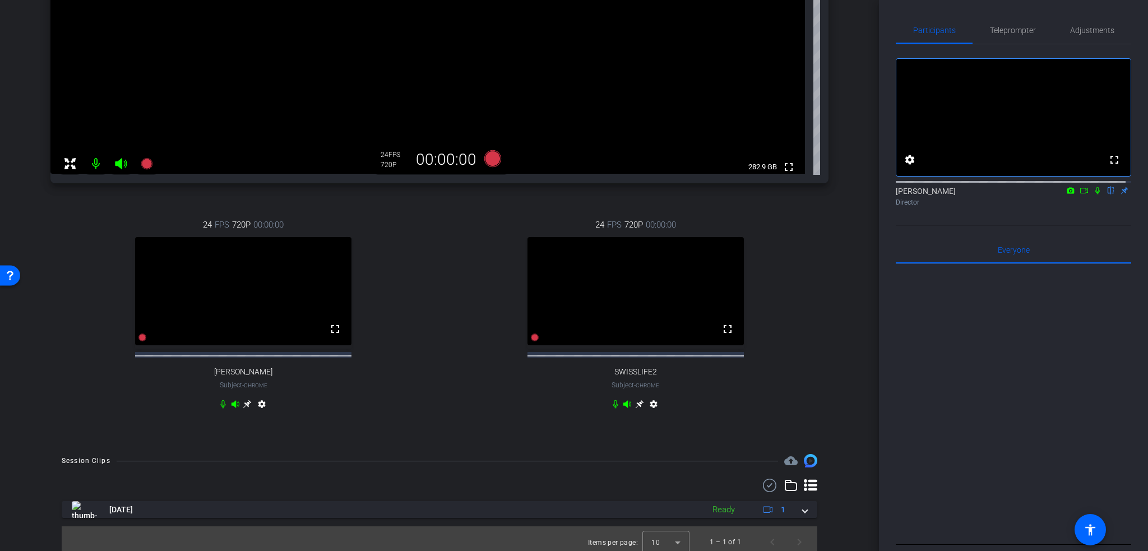
scroll to position [306, 0]
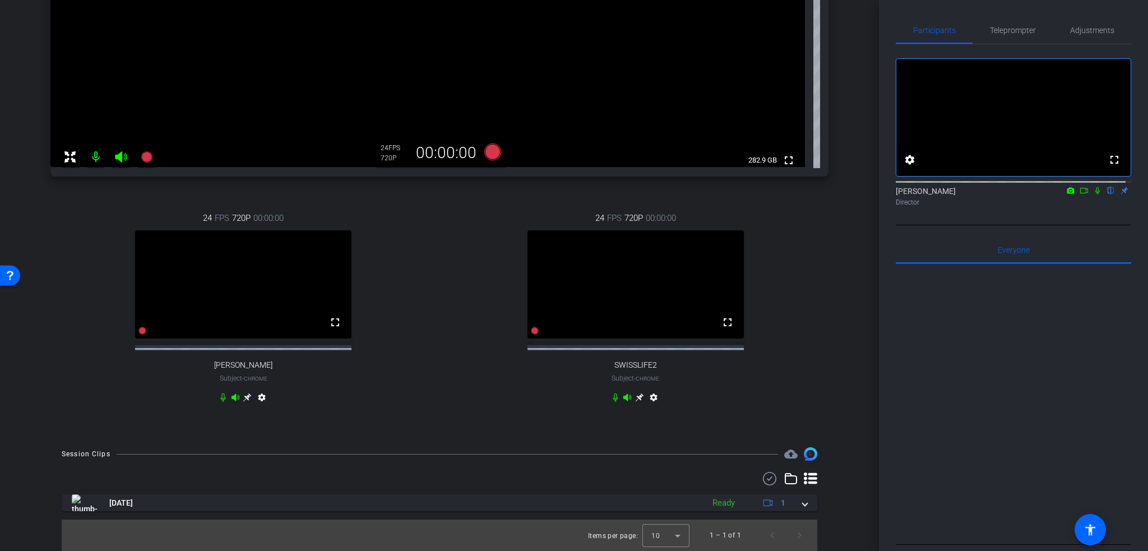
click at [637, 395] on icon at bounding box center [639, 397] width 8 height 8
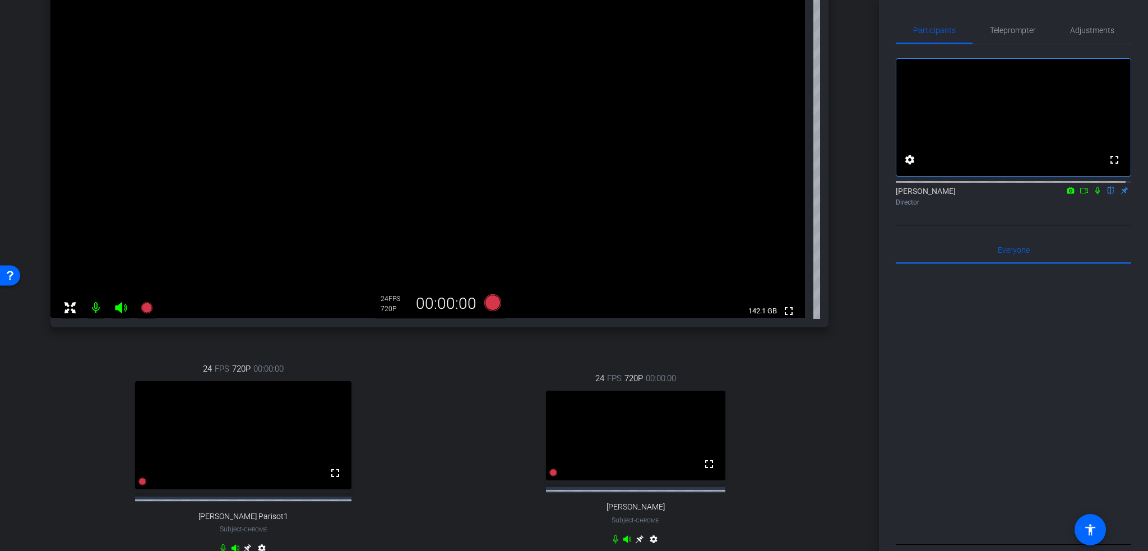
scroll to position [26, 0]
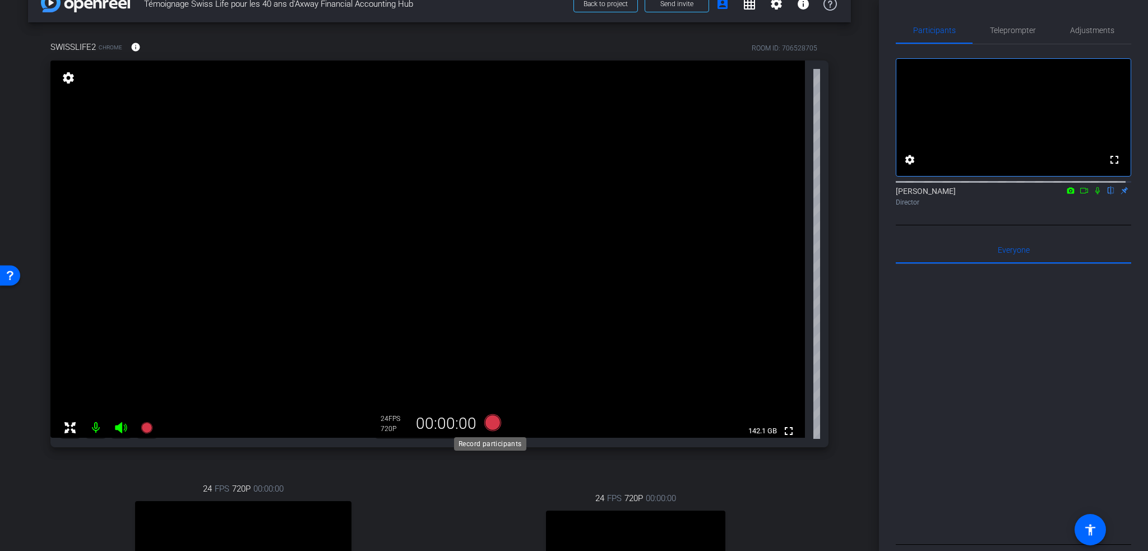
click at [493, 424] on icon at bounding box center [492, 422] width 17 height 17
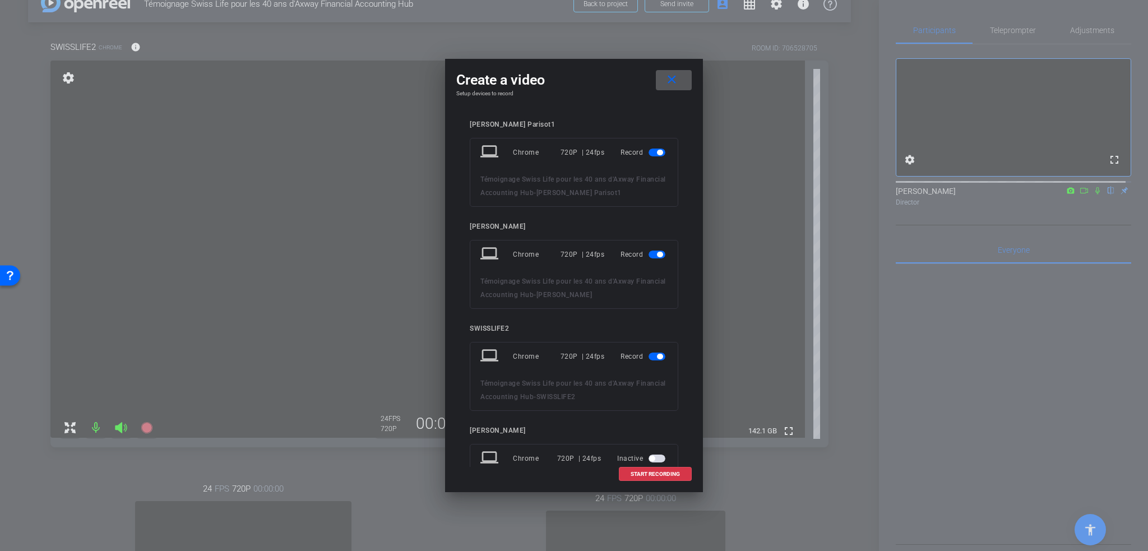
click at [648, 252] on span "button" at bounding box center [656, 254] width 17 height 8
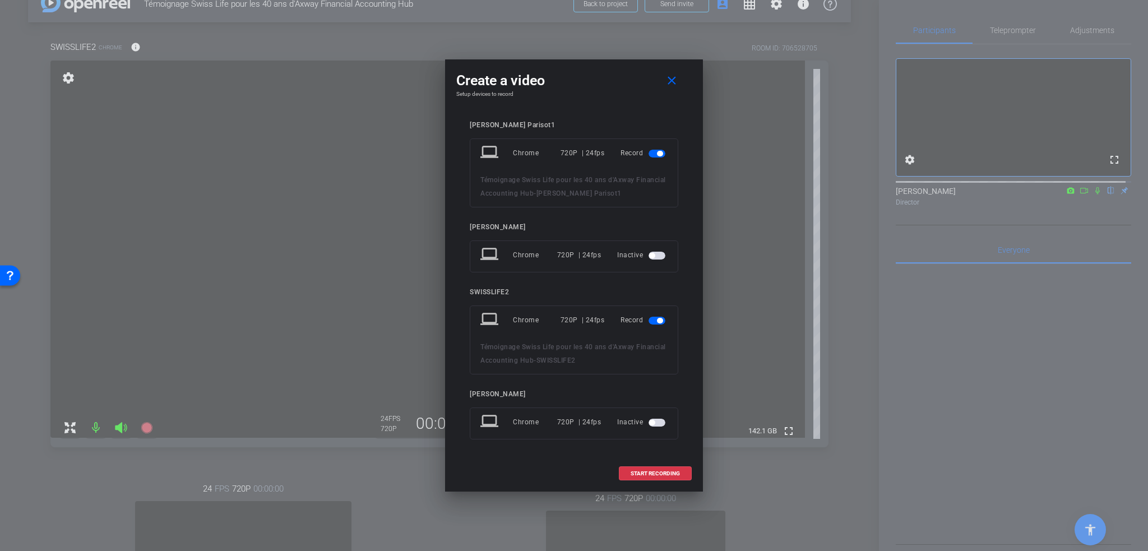
click at [651, 156] on span "button" at bounding box center [656, 154] width 17 height 8
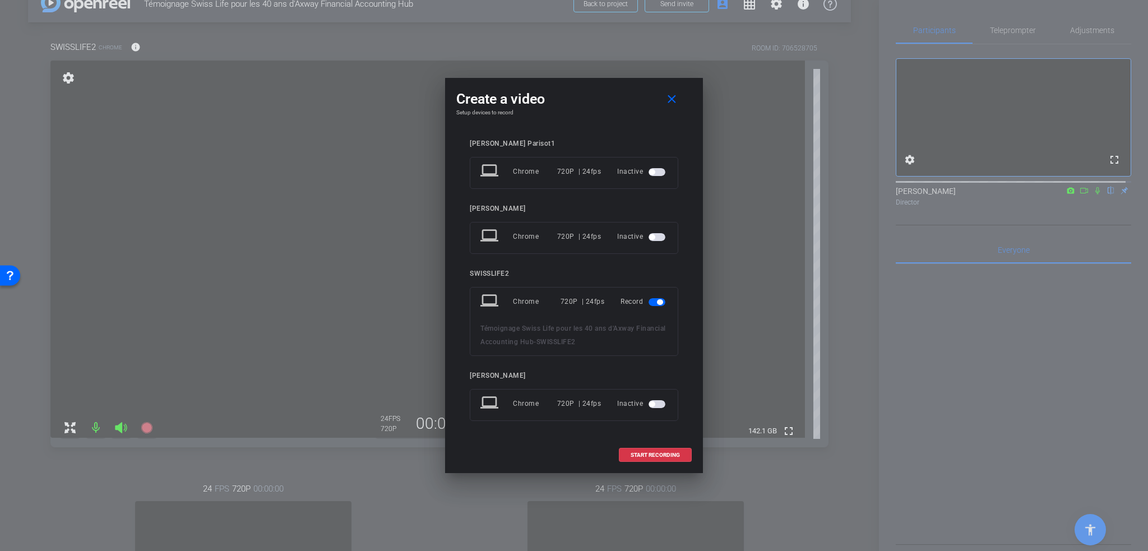
click at [659, 168] on span "button" at bounding box center [656, 172] width 17 height 8
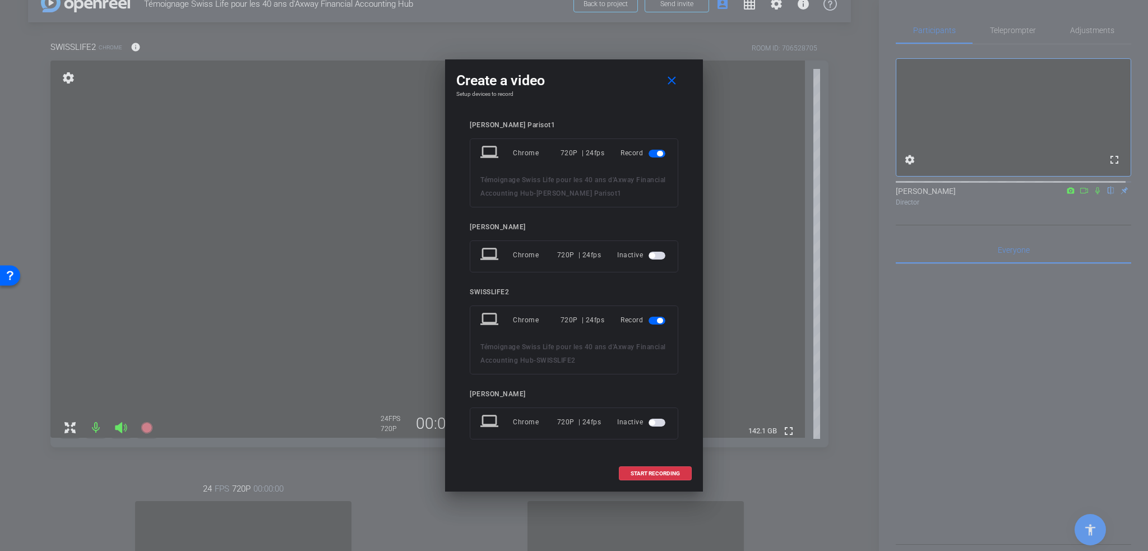
click at [656, 154] on span "button" at bounding box center [656, 154] width 17 height 8
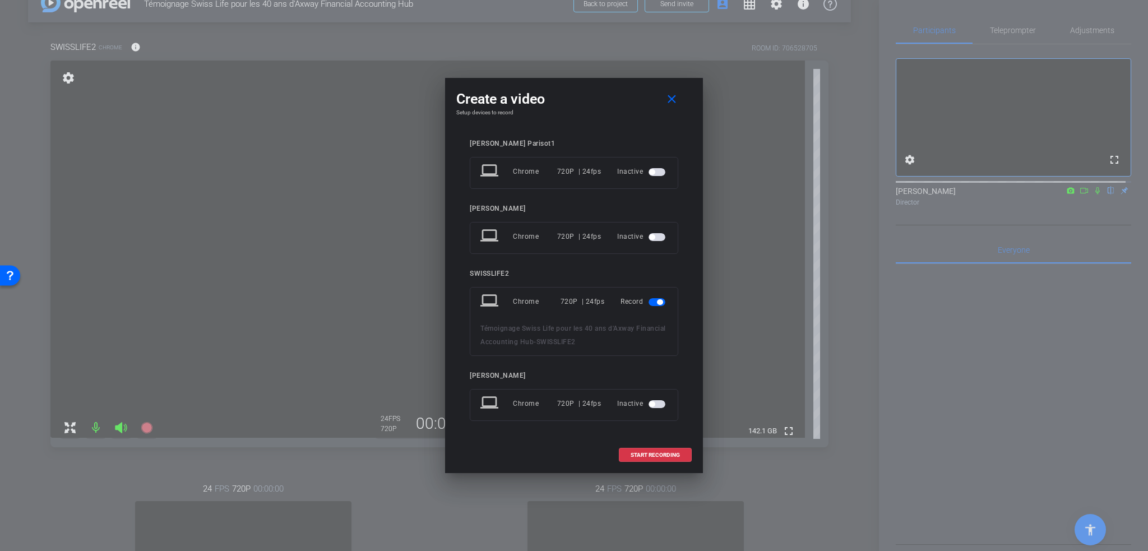
click at [662, 170] on span "button" at bounding box center [656, 172] width 17 height 8
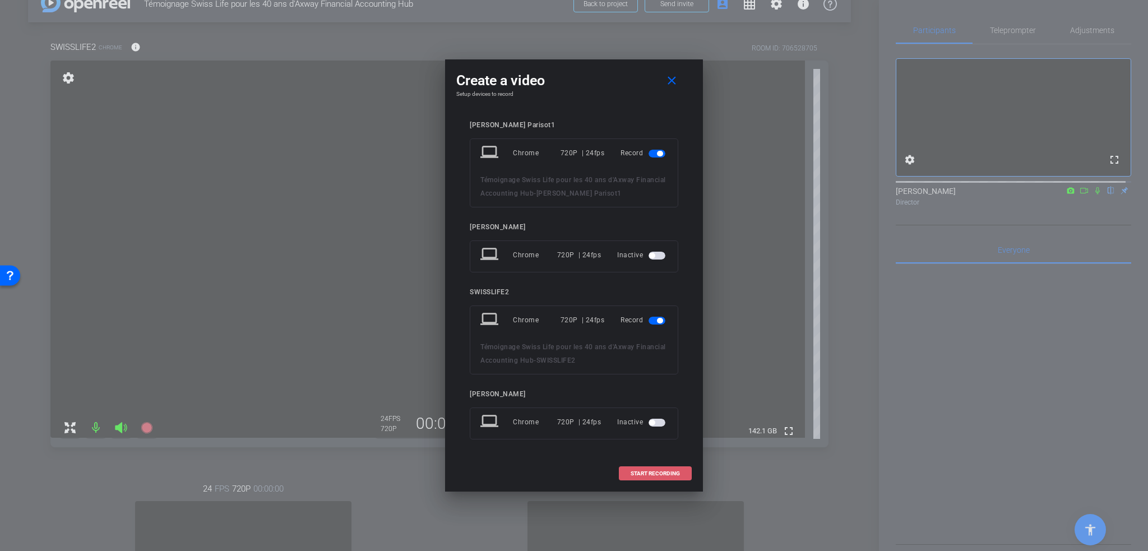
click at [642, 475] on span "START RECORDING" at bounding box center [654, 474] width 49 height 6
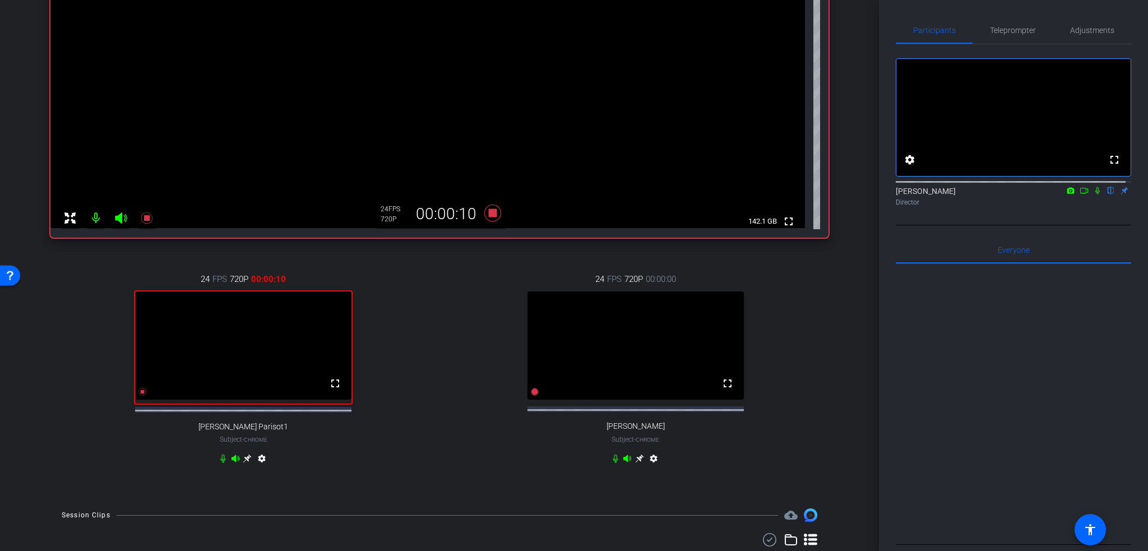
scroll to position [250, 0]
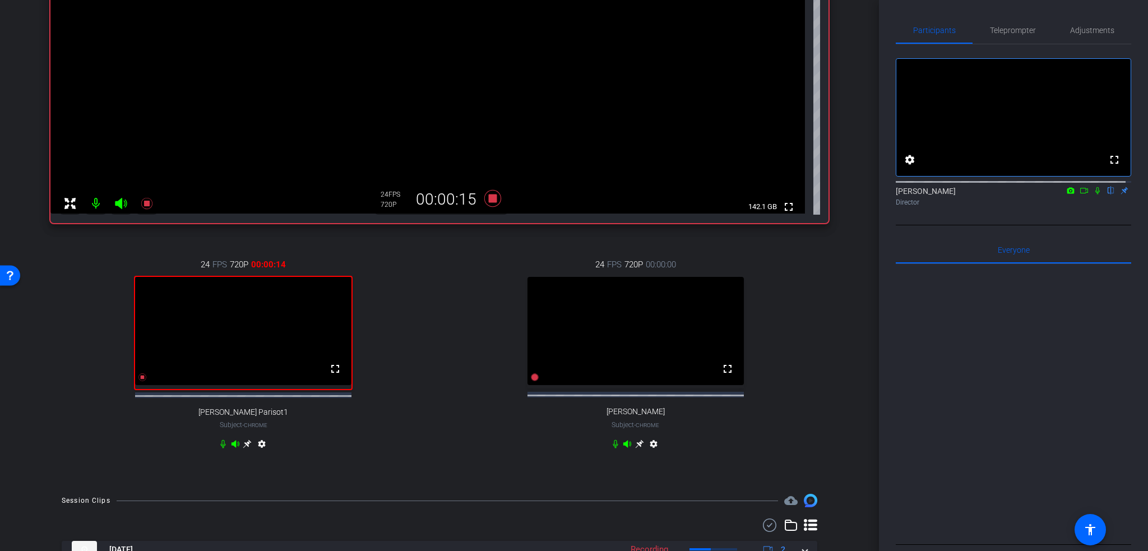
click at [611, 448] on icon at bounding box center [615, 443] width 9 height 9
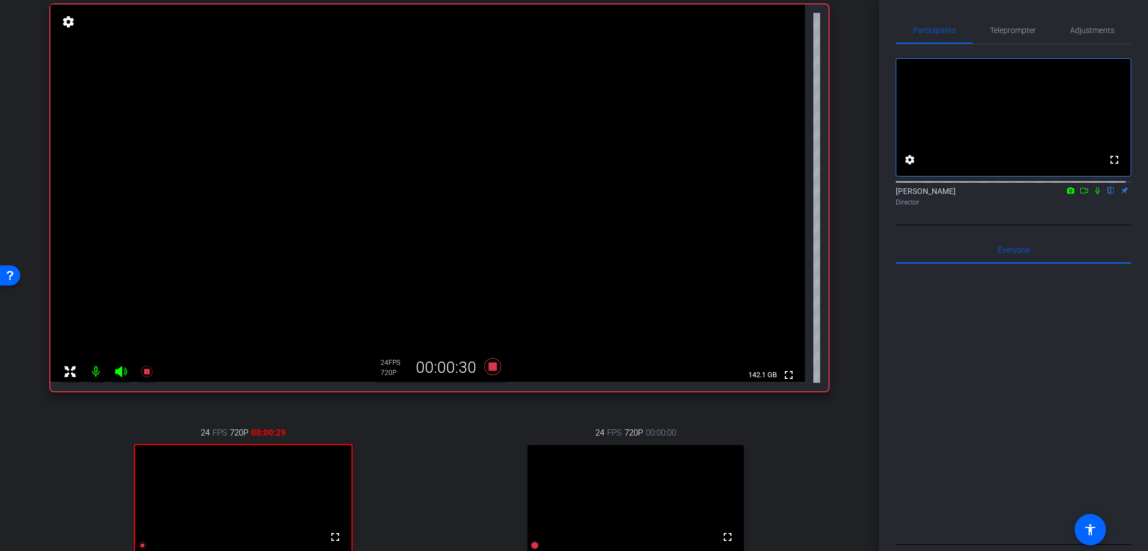
click at [1095, 194] on icon at bounding box center [1097, 191] width 9 height 8
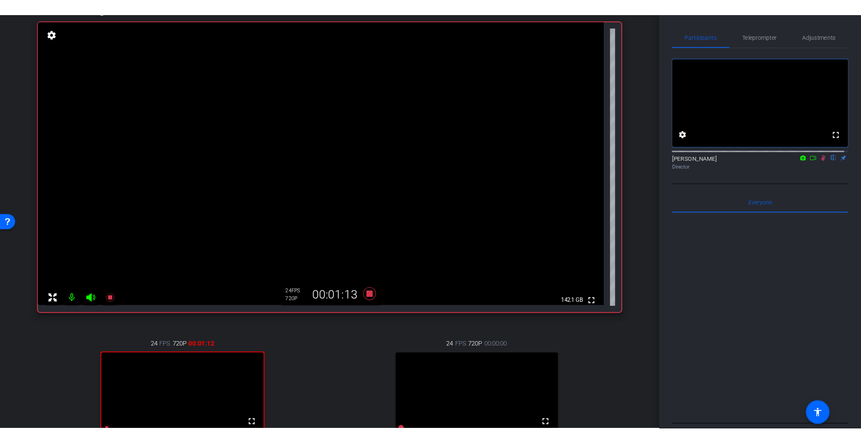
scroll to position [51, 0]
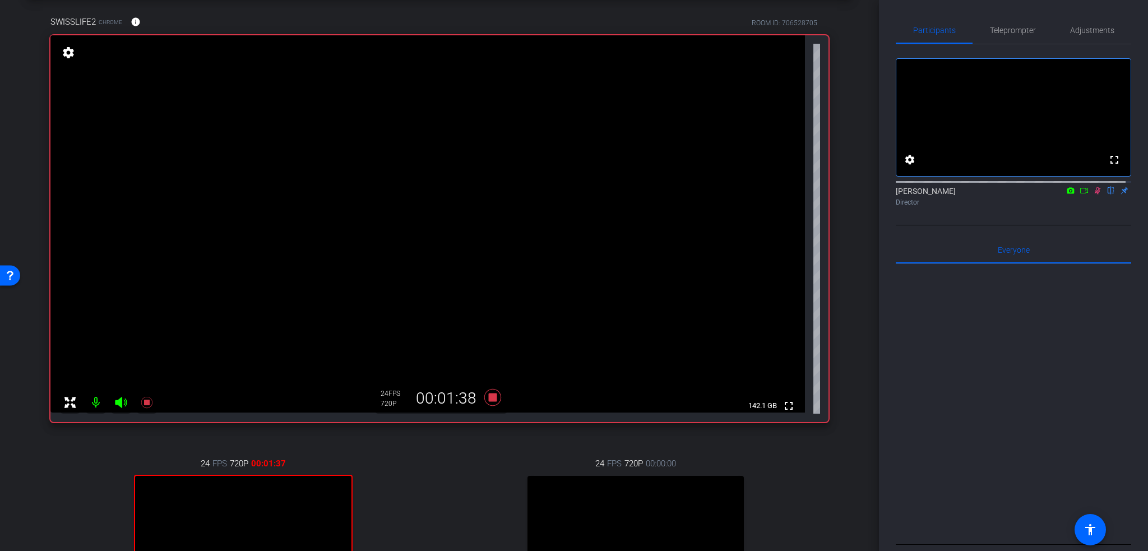
click at [1094, 194] on icon at bounding box center [1097, 190] width 6 height 7
click at [1095, 194] on icon at bounding box center [1097, 190] width 4 height 7
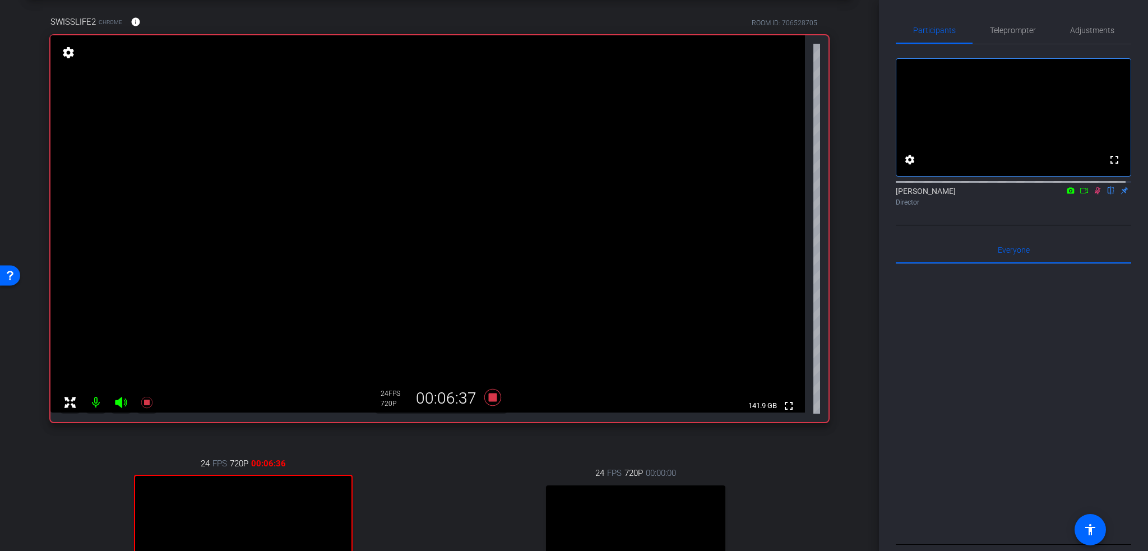
drag, startPoint x: 1076, startPoint y: 201, endPoint x: 1066, endPoint y: 282, distance: 81.9
click at [1079, 194] on icon at bounding box center [1083, 191] width 9 height 8
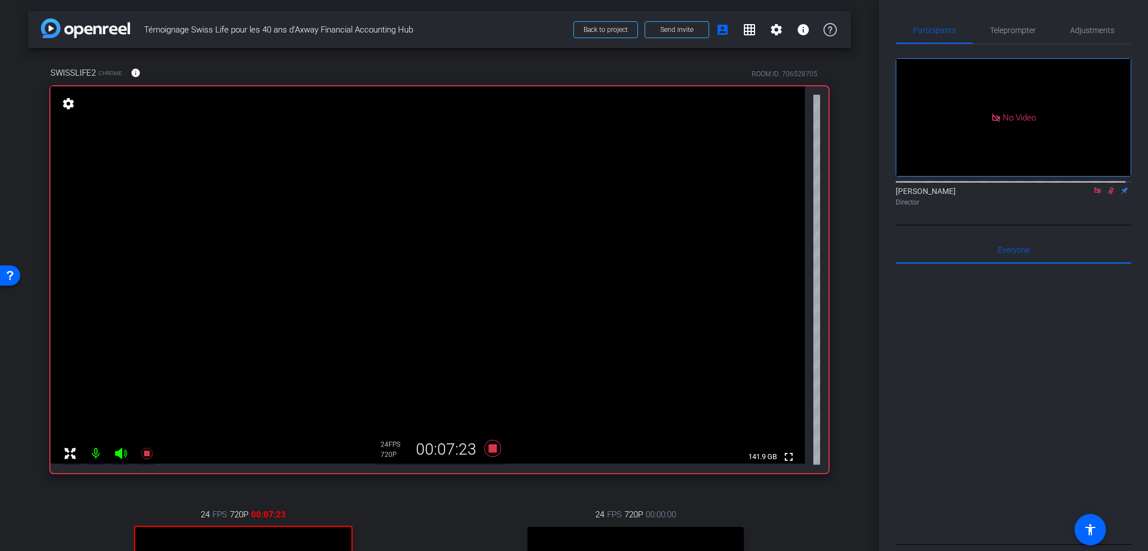
scroll to position [56, 0]
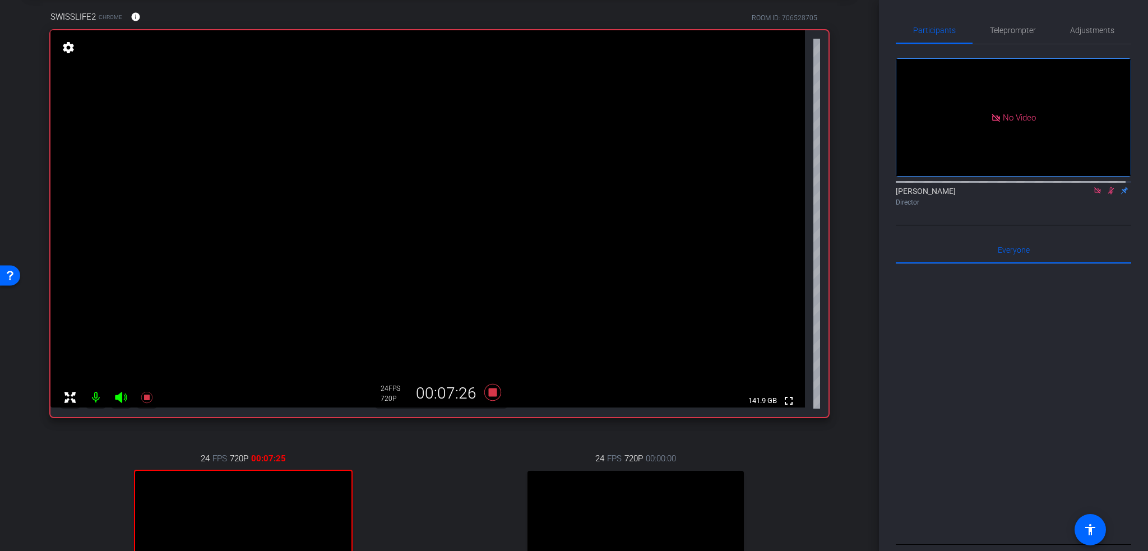
drag, startPoint x: 1090, startPoint y: 201, endPoint x: 1089, endPoint y: 222, distance: 21.3
click at [1093, 194] on icon at bounding box center [1097, 191] width 9 height 8
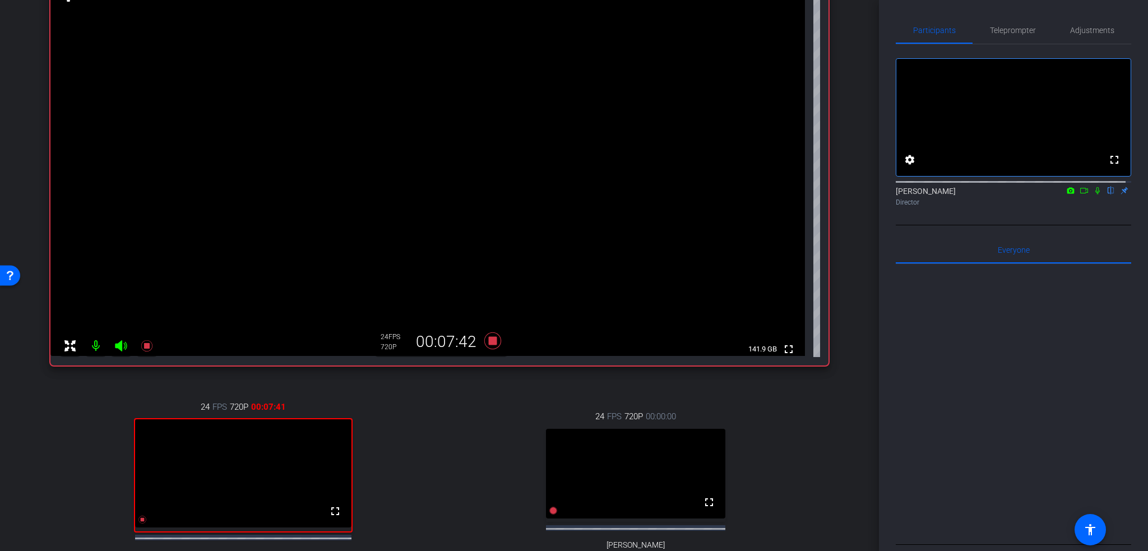
scroll to position [168, 0]
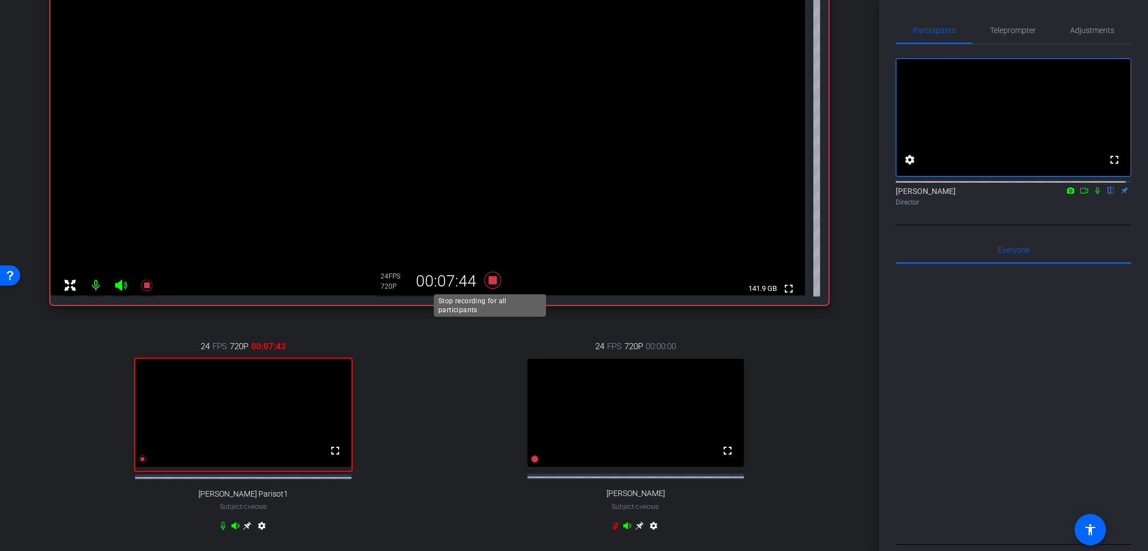
click at [489, 284] on icon at bounding box center [492, 280] width 27 height 20
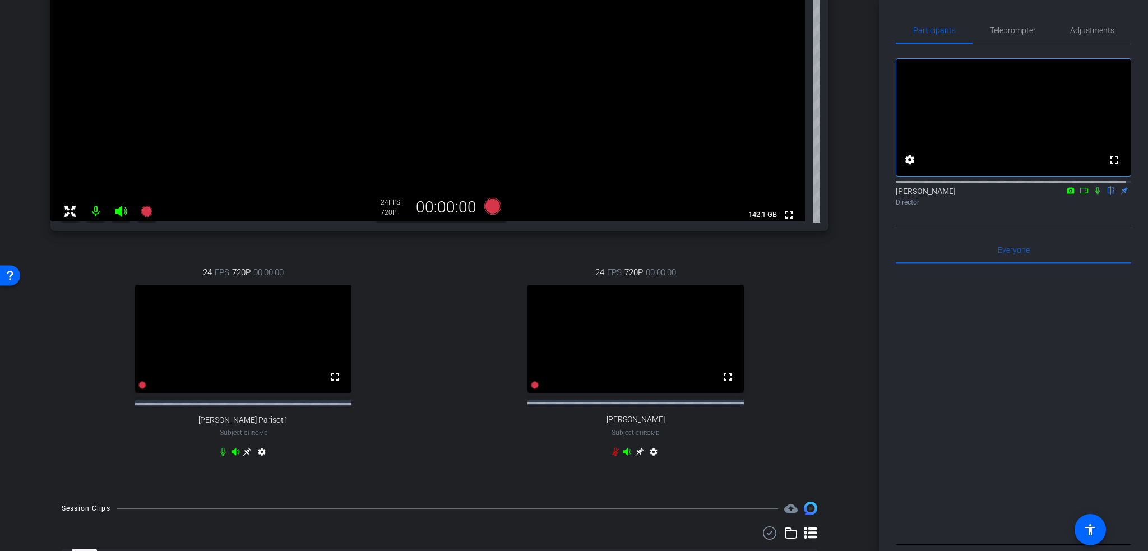
scroll to position [332, 0]
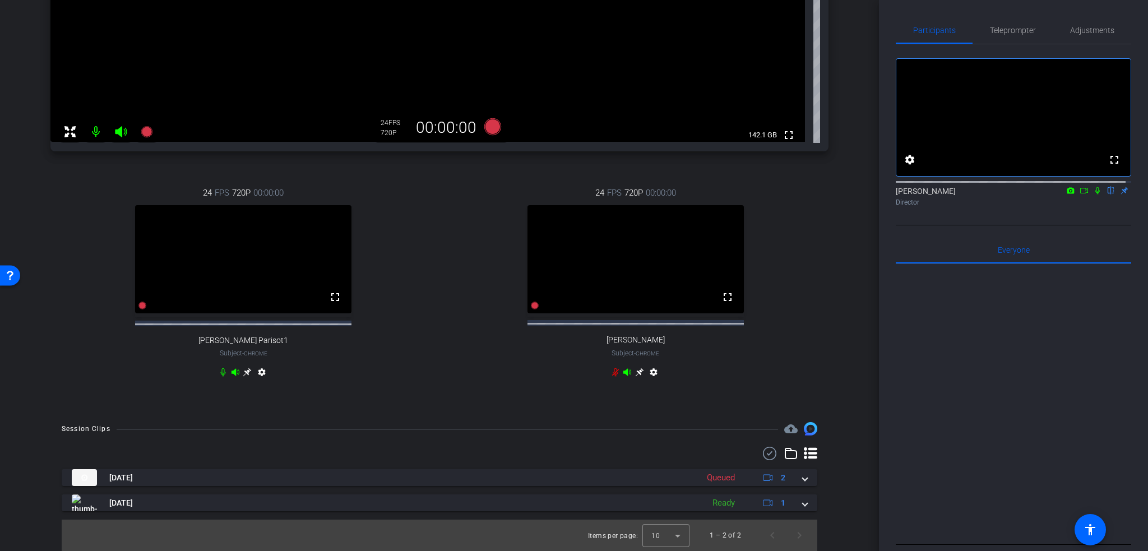
click at [611, 368] on icon at bounding box center [615, 372] width 9 height 9
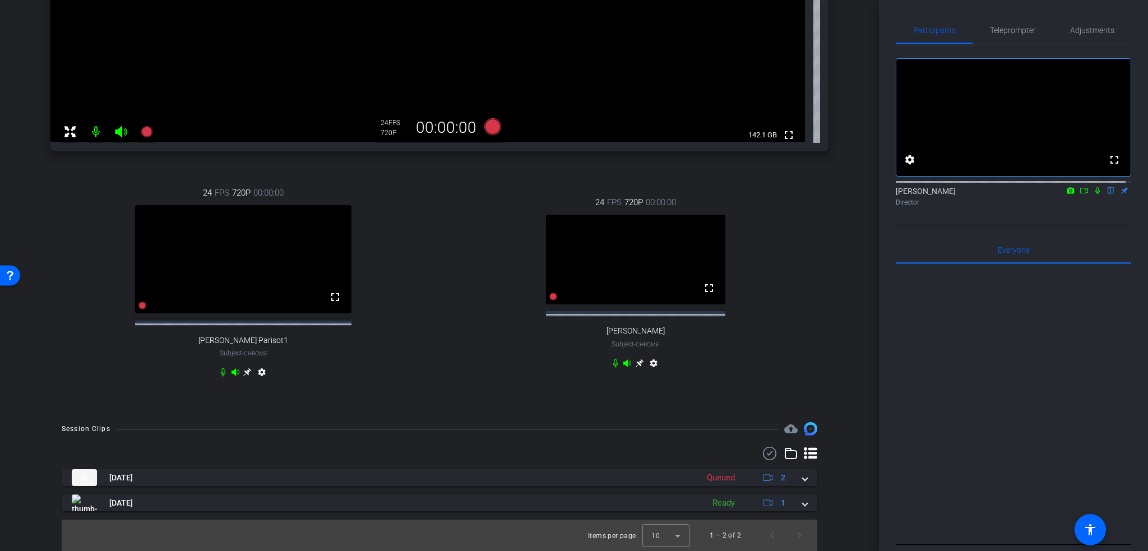
click at [836, 265] on div "SWISSLIFE2 Chrome info ROOM ID: 706528705 fullscreen settings 142.1 GB 24 FPS 7…" at bounding box center [439, 69] width 823 height 684
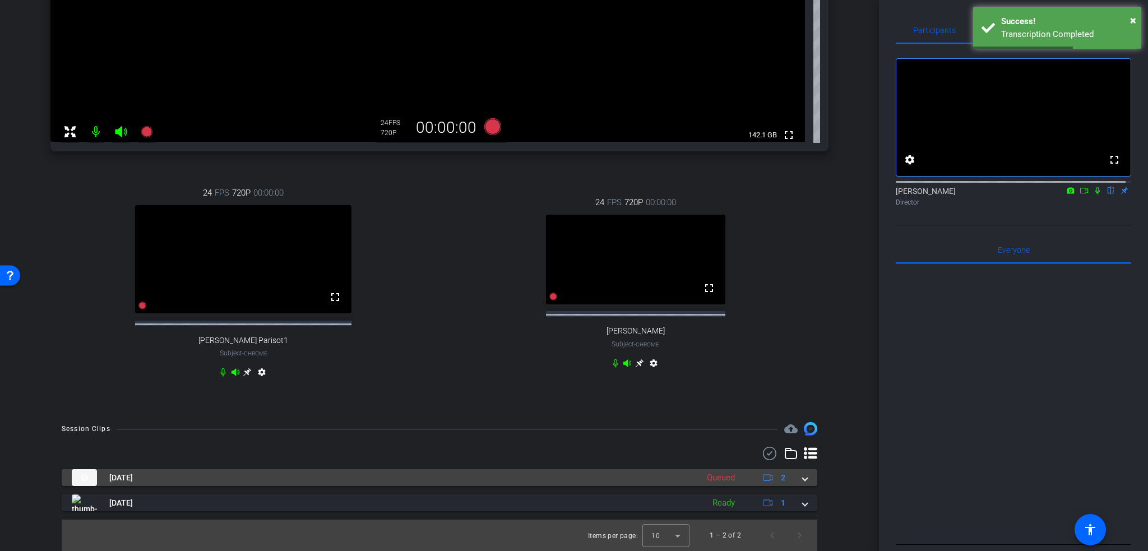
click at [795, 477] on div "Oct 3, 2025 Queued 2" at bounding box center [437, 477] width 731 height 17
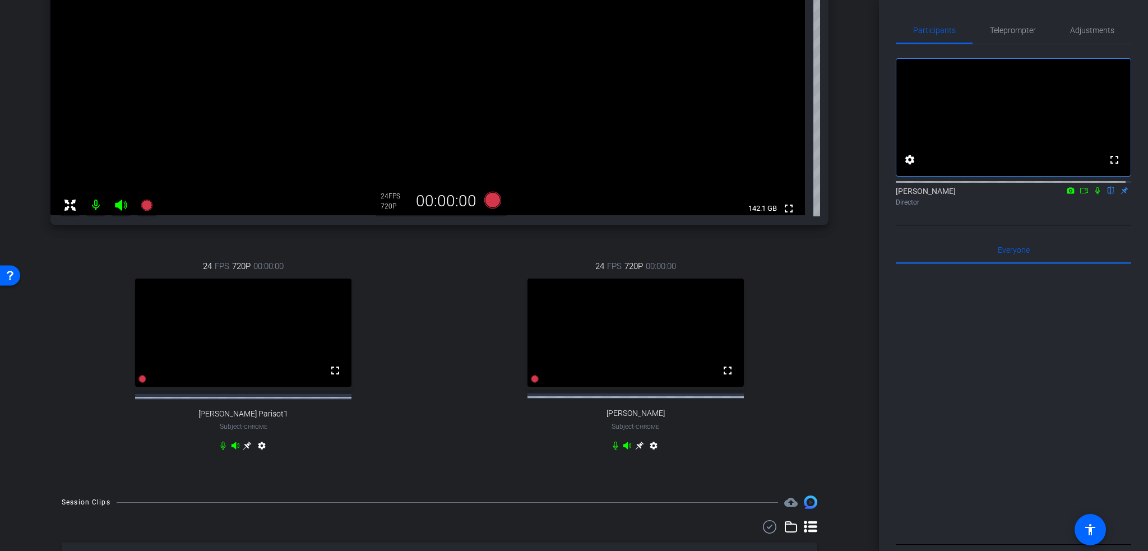
scroll to position [411, 0]
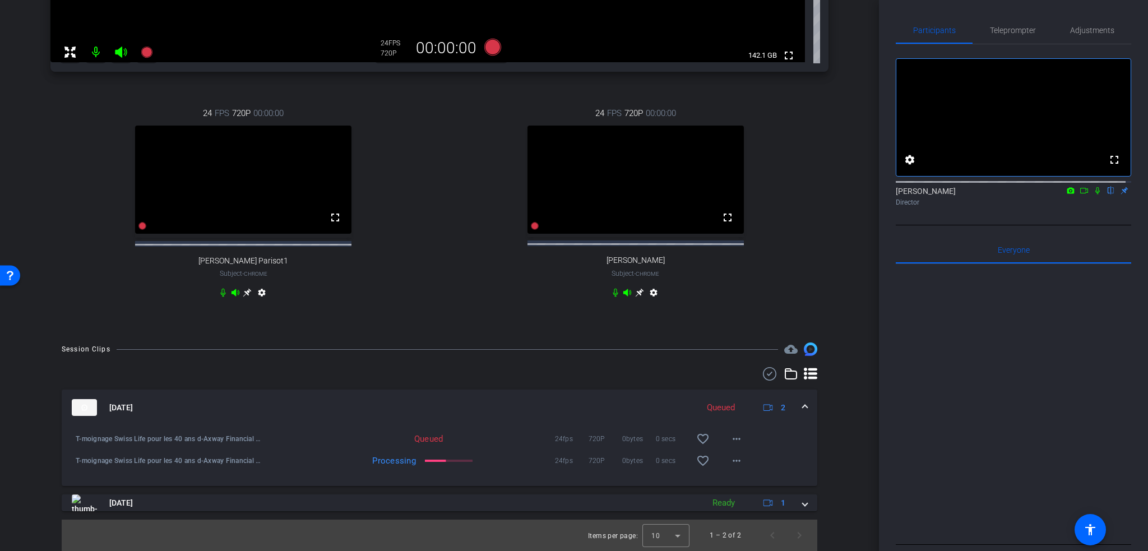
click at [1093, 194] on icon at bounding box center [1097, 191] width 9 height 8
click at [730, 457] on mat-icon "more_horiz" at bounding box center [736, 460] width 13 height 13
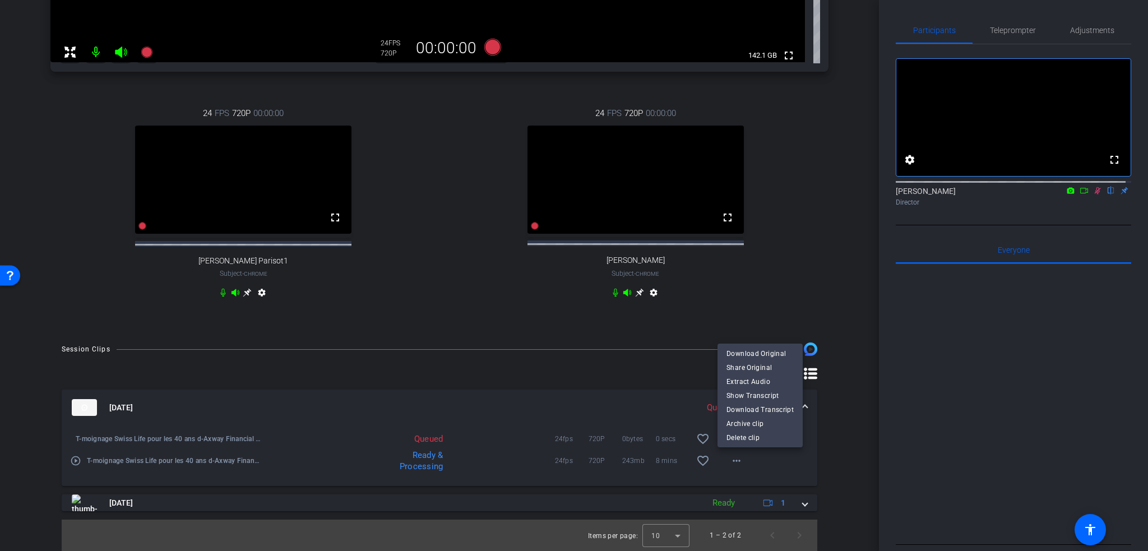
click at [838, 477] on div at bounding box center [574, 275] width 1148 height 551
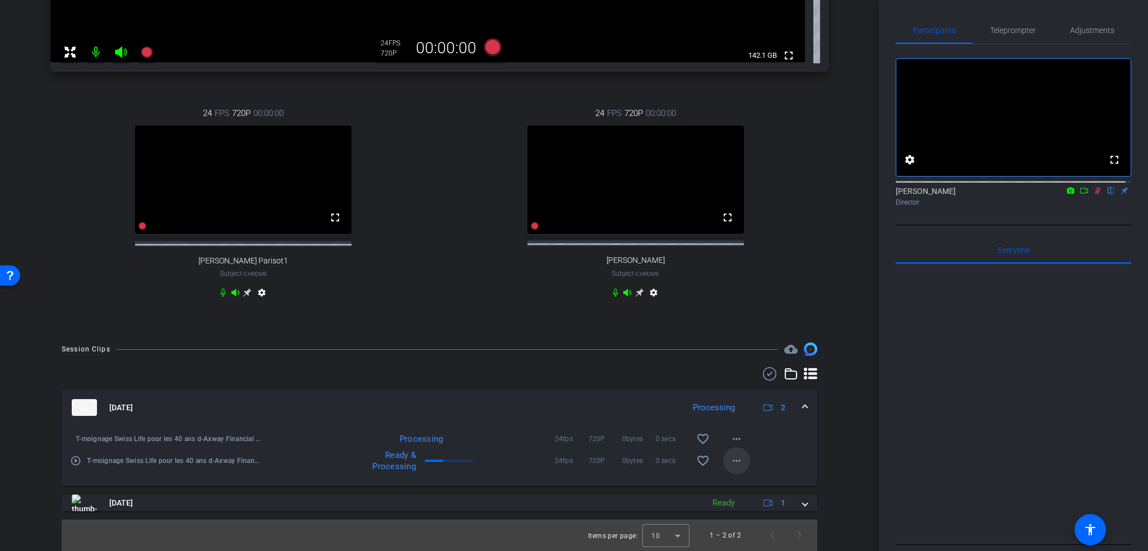
click at [730, 465] on mat-icon "more_horiz" at bounding box center [736, 460] width 13 height 13
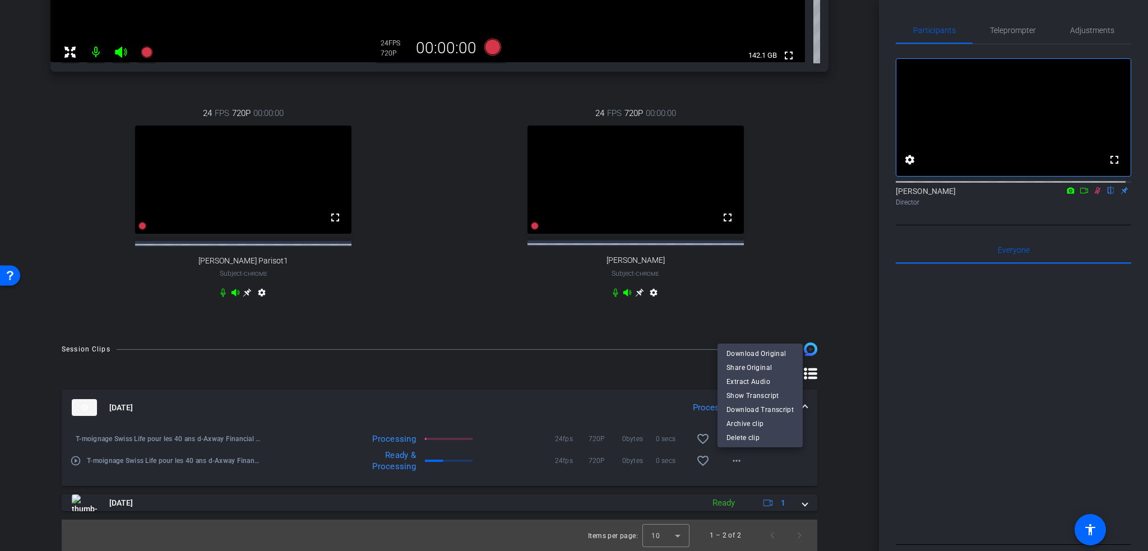
click at [840, 490] on div at bounding box center [574, 275] width 1148 height 551
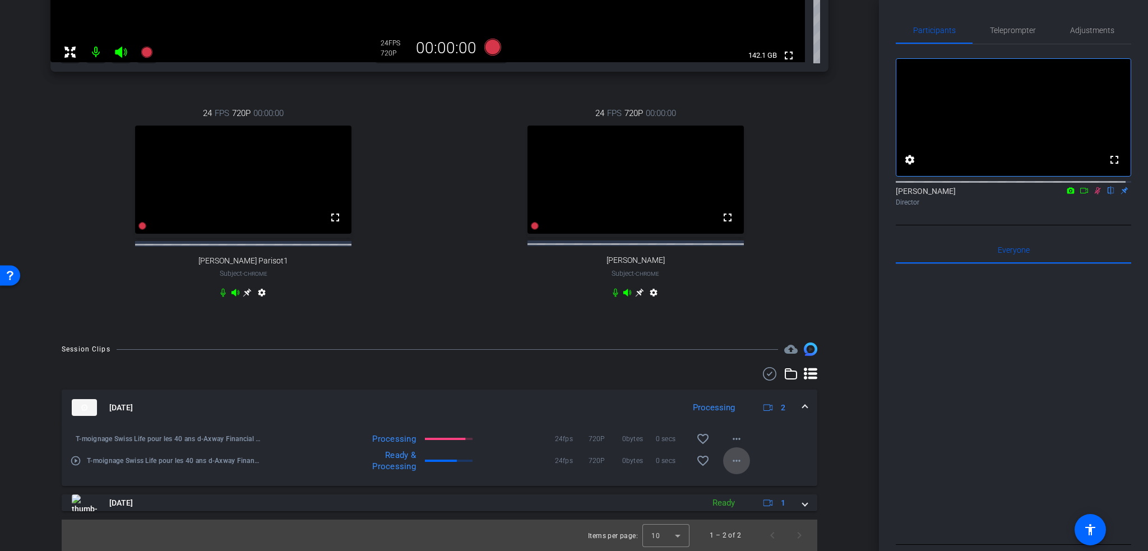
click at [730, 459] on mat-icon "more_horiz" at bounding box center [736, 460] width 13 height 13
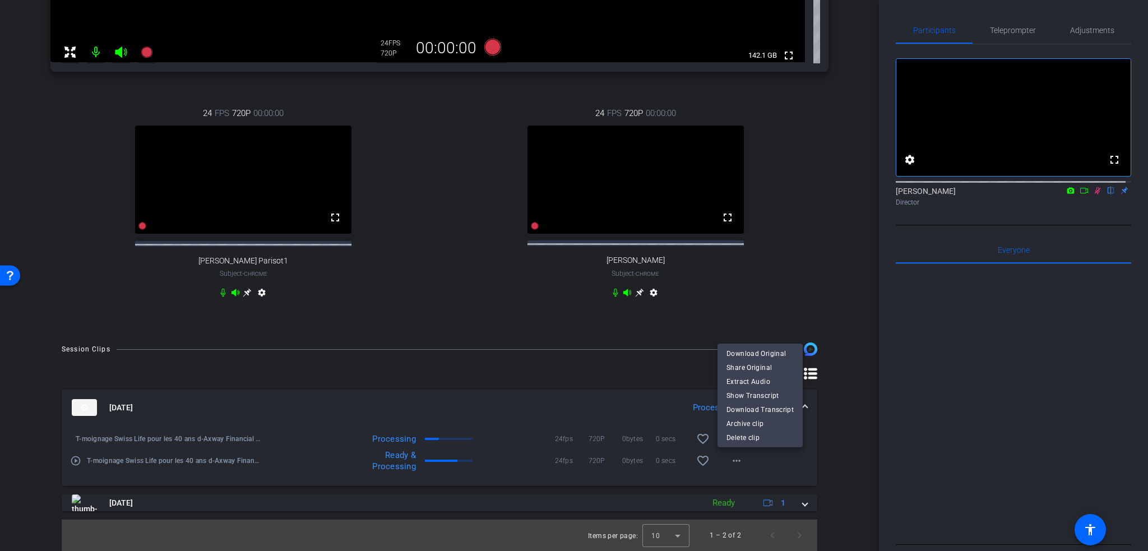
click at [835, 448] on div at bounding box center [574, 275] width 1148 height 551
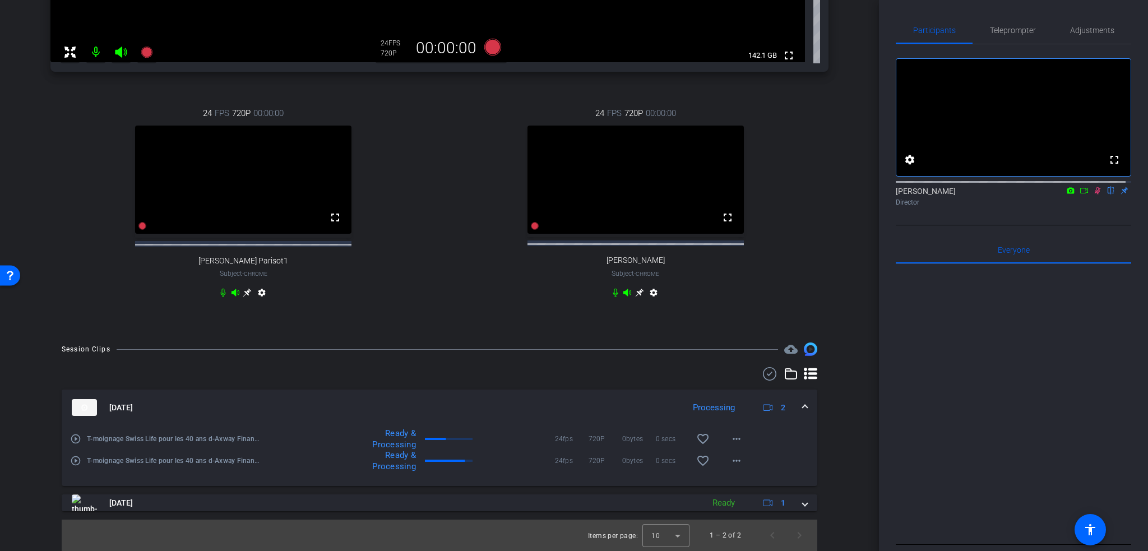
click at [1093, 194] on icon at bounding box center [1097, 191] width 9 height 8
click at [735, 455] on mat-icon "more_horiz" at bounding box center [736, 460] width 13 height 13
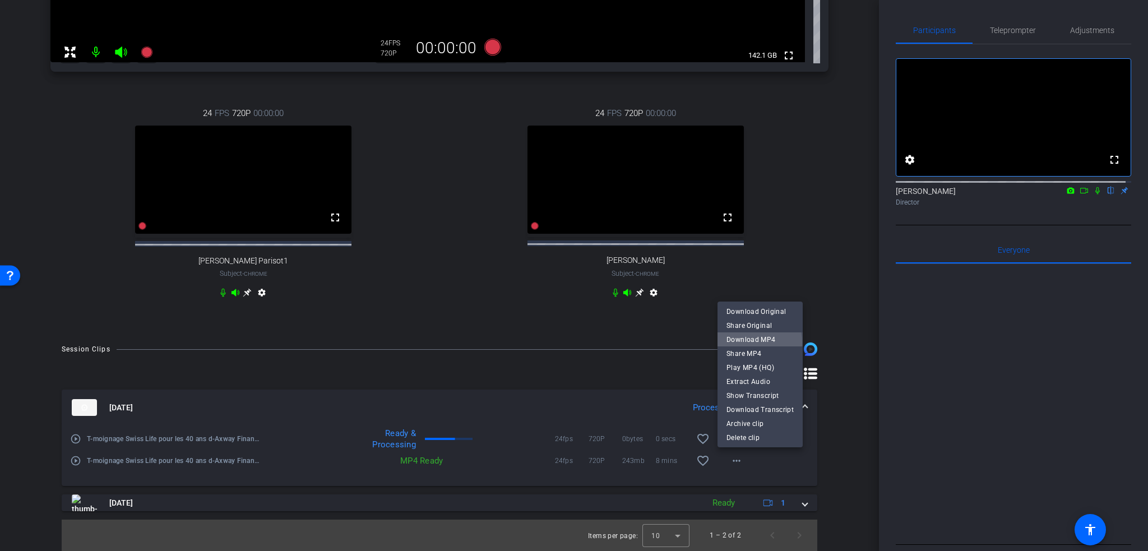
click at [753, 342] on span "Download MP4" at bounding box center [759, 339] width 67 height 13
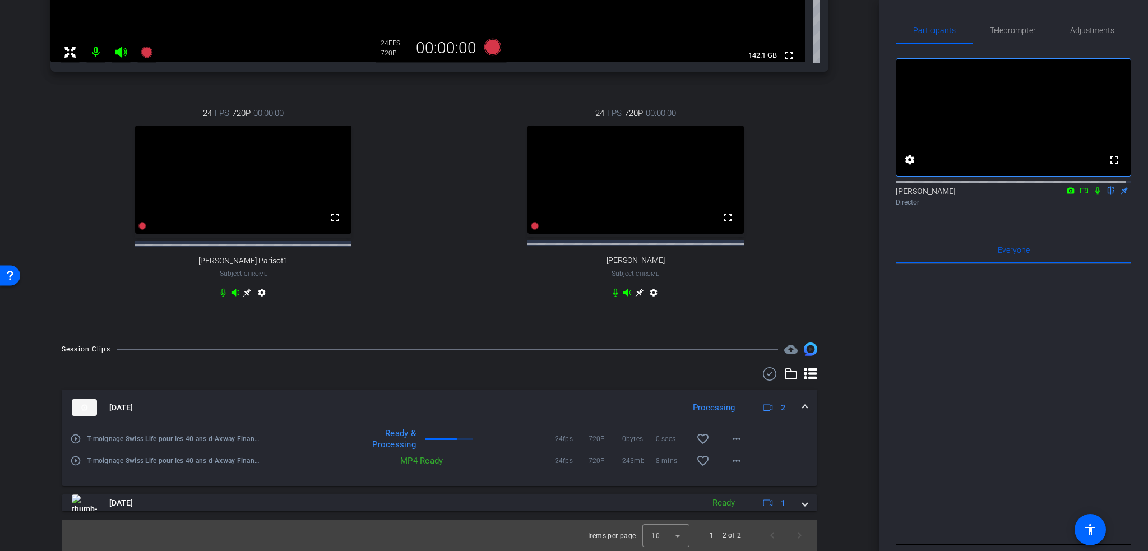
click at [1093, 194] on icon at bounding box center [1097, 191] width 9 height 8
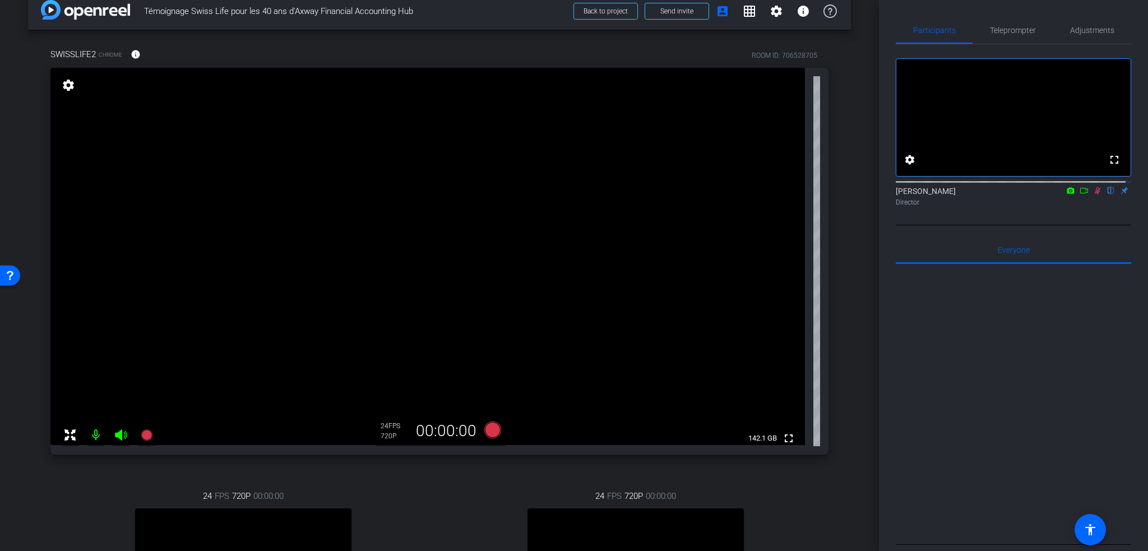
click at [1094, 194] on icon at bounding box center [1097, 190] width 6 height 7
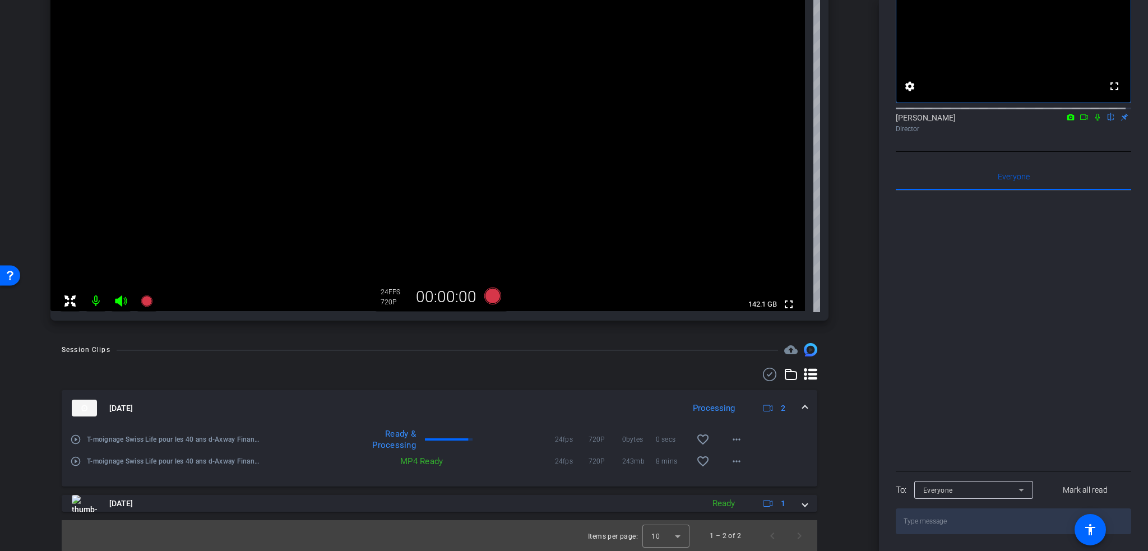
scroll to position [0, 0]
